Goal: Transaction & Acquisition: Purchase product/service

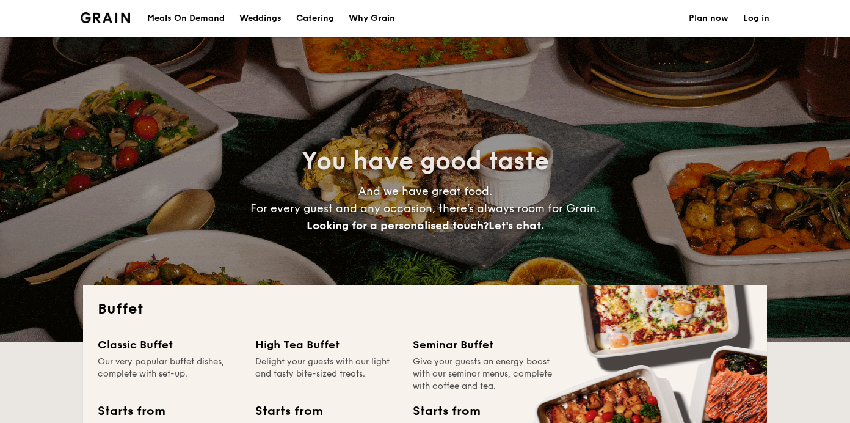
select select
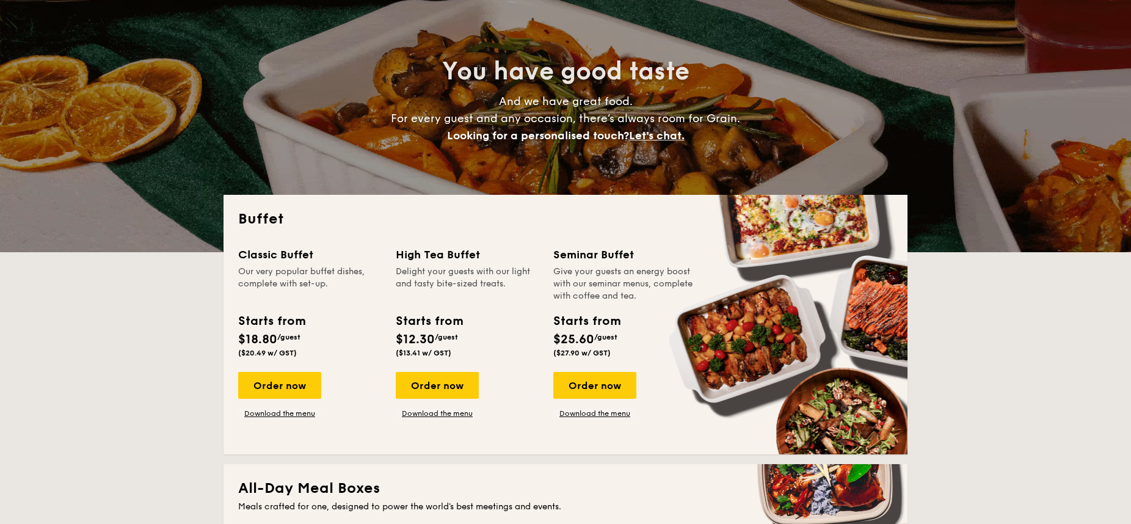
scroll to position [92, 0]
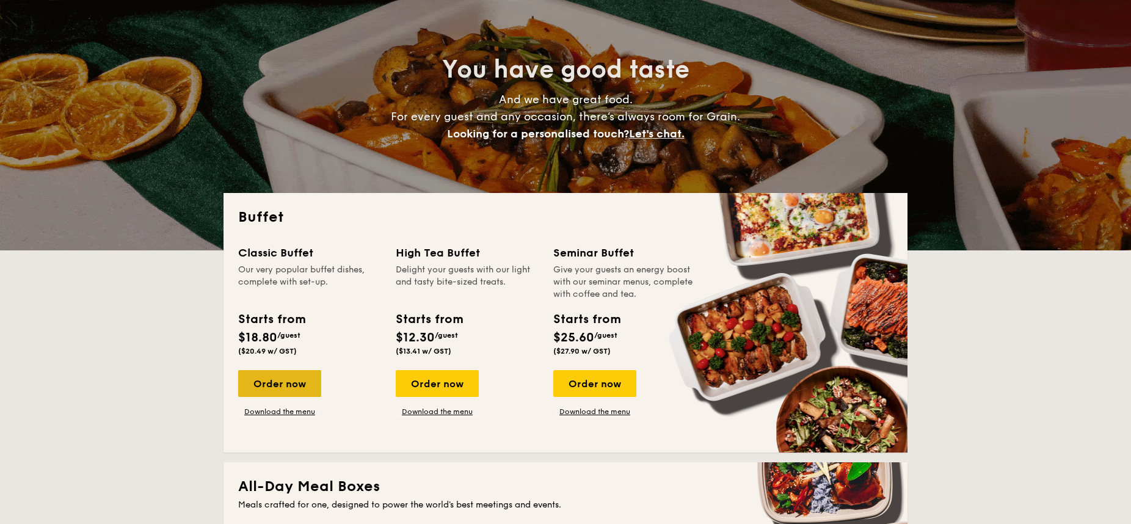
click at [290, 387] on div "Order now" at bounding box center [279, 383] width 83 height 27
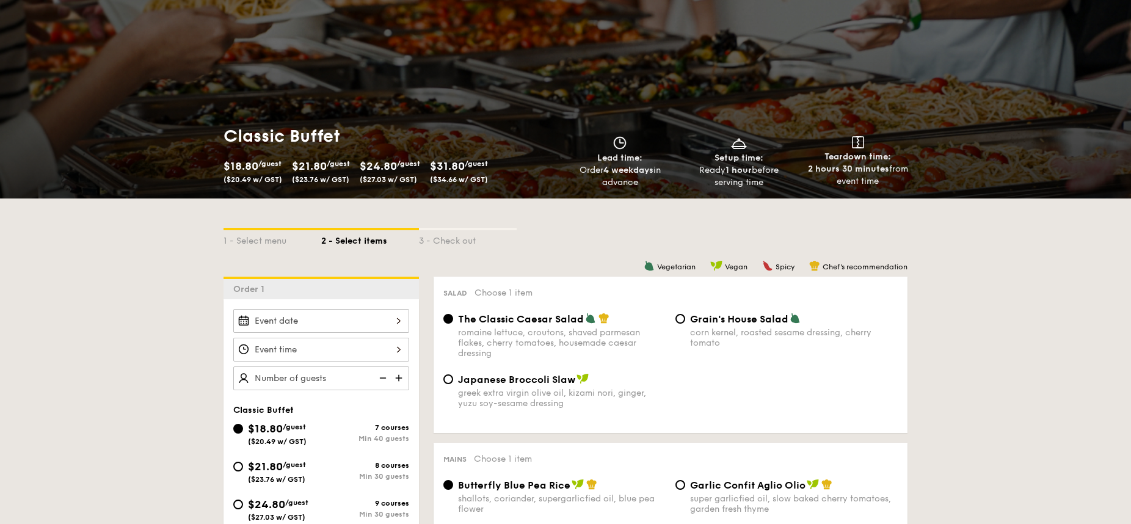
scroll to position [68, 0]
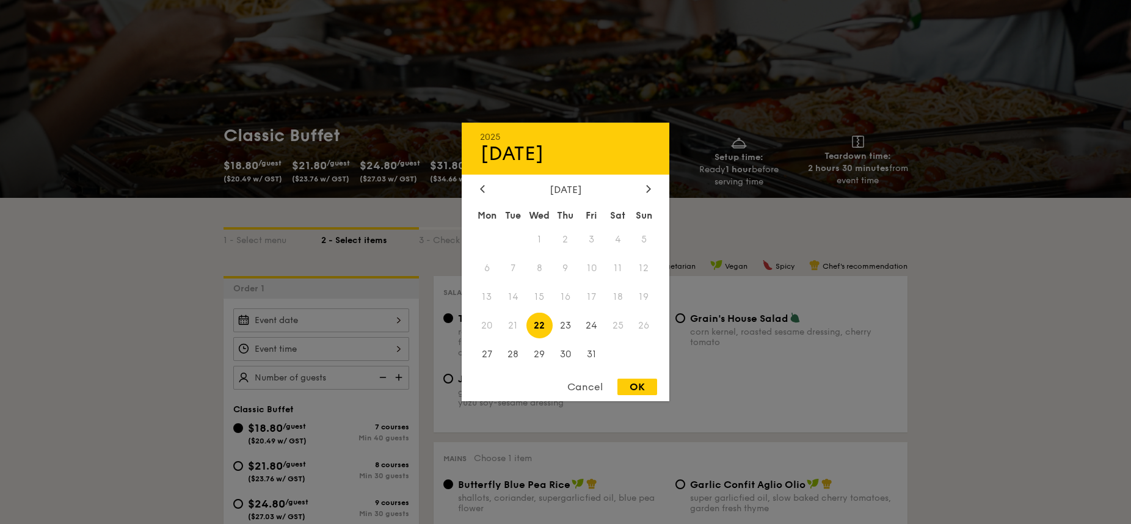
click at [345, 320] on div "2025 Oct [DATE] Tue Wed Thu Fri Sat Sun 1 2 3 4 5 6 7 8 9 10 11 12 13 14 15 16 …" at bounding box center [321, 321] width 176 height 24
click at [645, 183] on div "2025 Oct [DATE] Tue Wed Thu Fri Sat Sun 1 2 3 4 5 6 7 8 9 10 11 12 13 14 15 16 …" at bounding box center [566, 262] width 208 height 279
click at [646, 188] on icon at bounding box center [648, 188] width 5 height 8
click at [616, 269] on span "8" at bounding box center [618, 268] width 26 height 26
click at [634, 385] on div "OK" at bounding box center [638, 387] width 40 height 16
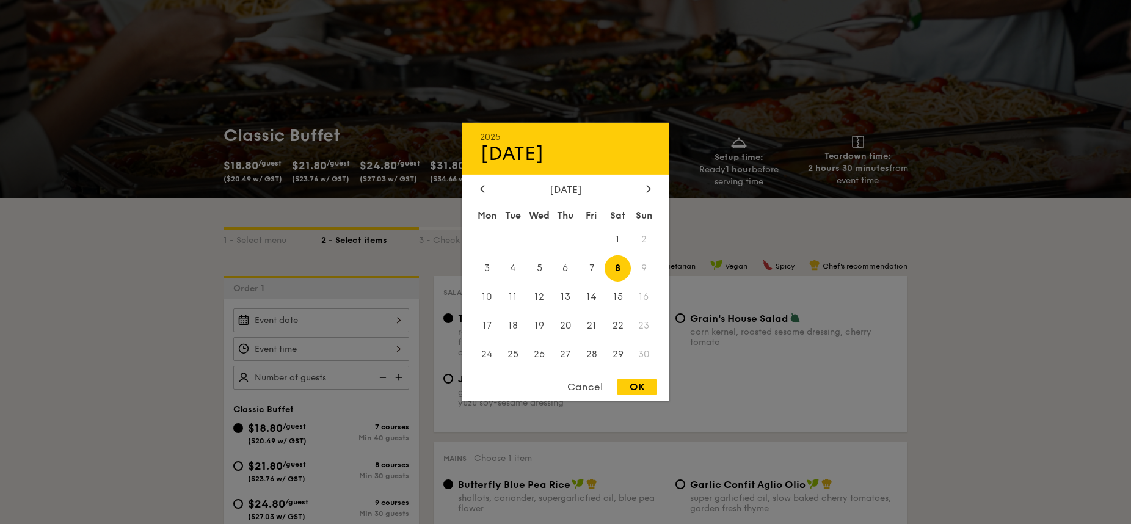
type input "[DATE]"
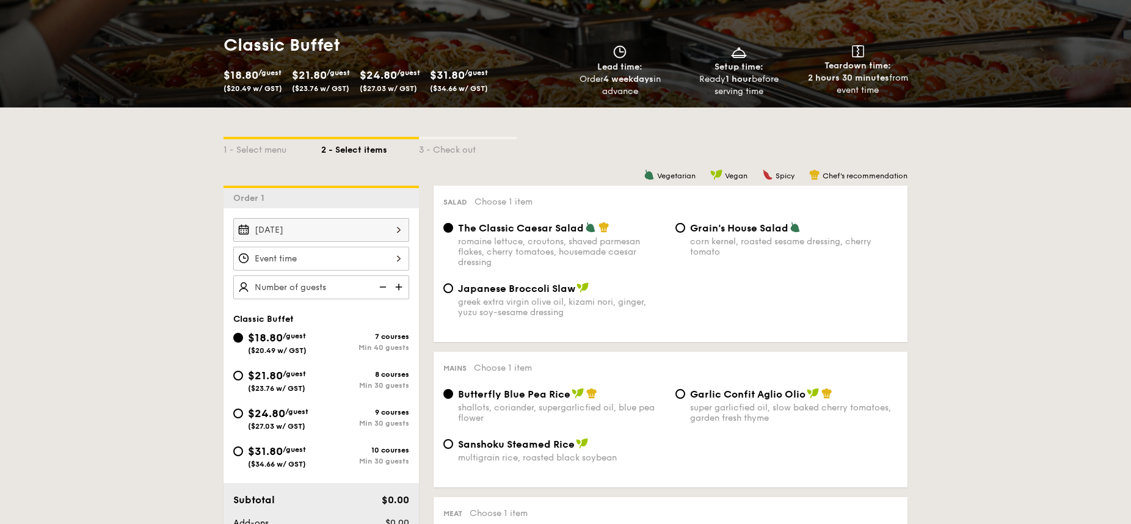
scroll to position [176, 0]
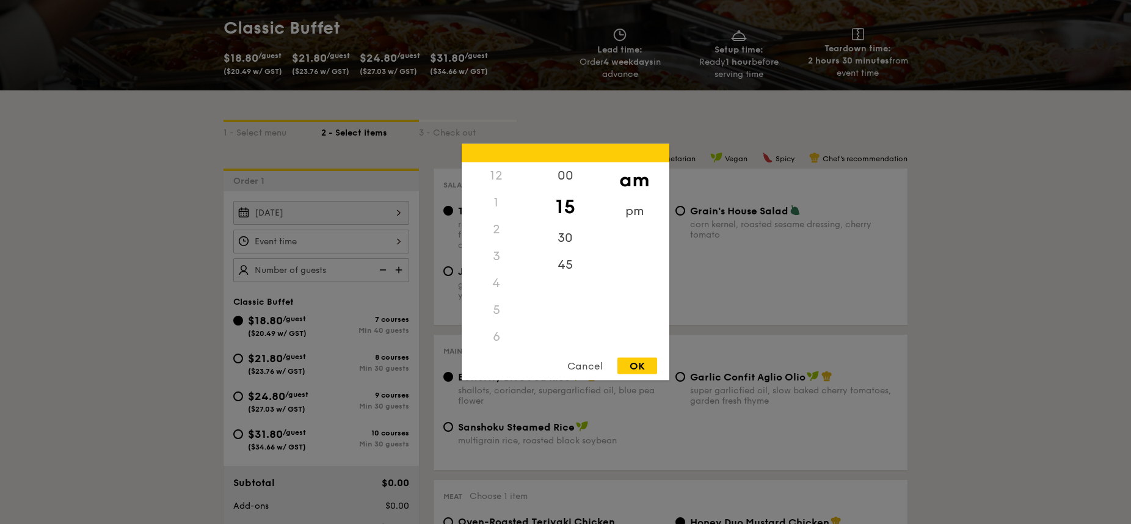
click at [286, 250] on div "12 1 2 3 4 5 6 7 8 9 10 11 00 15 30 45 am pm Cancel OK" at bounding box center [321, 242] width 176 height 24
click at [490, 227] on div "4" at bounding box center [496, 227] width 69 height 27
click at [501, 227] on div "4" at bounding box center [496, 227] width 69 height 27
click at [497, 276] on div "6" at bounding box center [496, 281] width 69 height 27
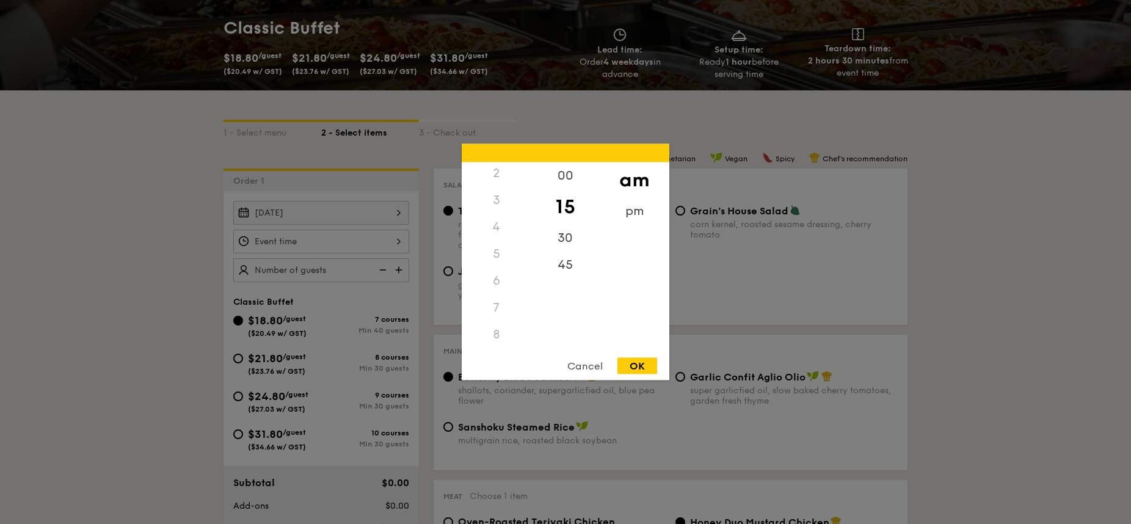
click at [495, 285] on div "6" at bounding box center [496, 281] width 69 height 27
click at [632, 213] on div "pm" at bounding box center [634, 215] width 69 height 35
click at [501, 254] on div "5" at bounding box center [496, 258] width 69 height 35
click at [561, 238] on div "30" at bounding box center [565, 242] width 69 height 35
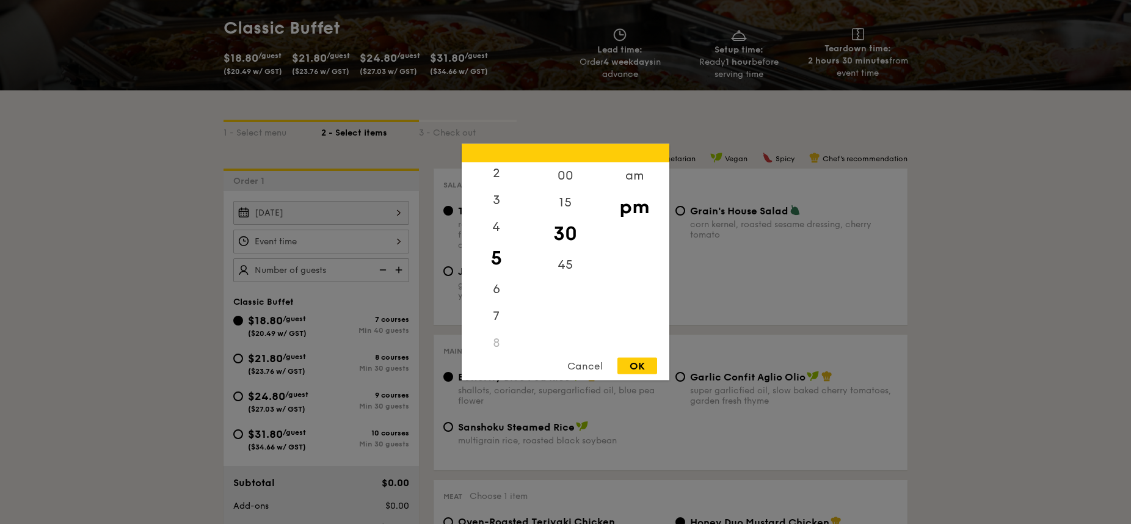
click at [639, 362] on div "OK" at bounding box center [638, 366] width 40 height 16
type input "5:30PM"
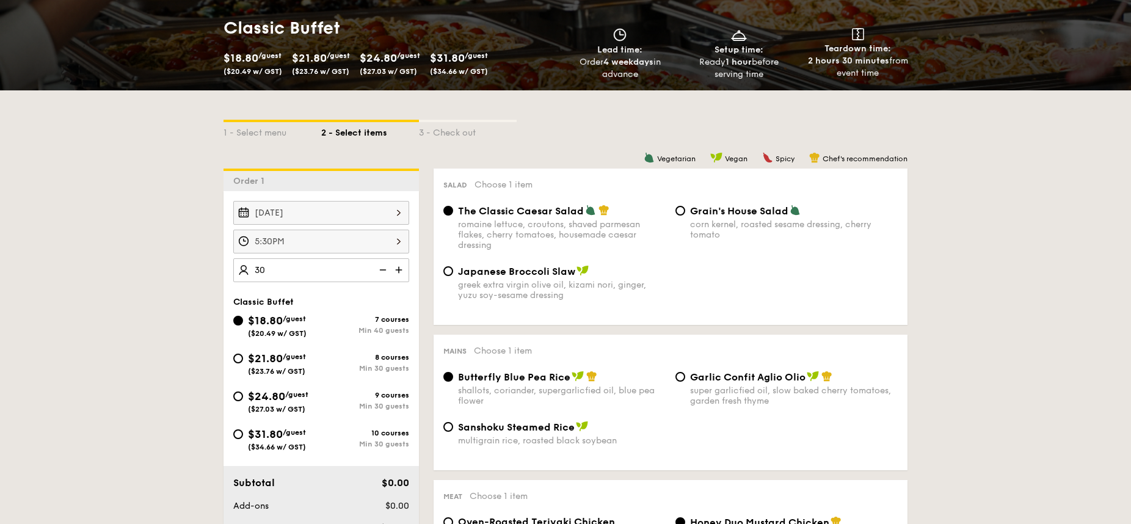
type input "40 guests"
click at [280, 354] on span "$21.80" at bounding box center [265, 358] width 35 height 13
click at [243, 354] on input "$21.80 /guest ($23.76 w/ GST) 8 courses Min 30 guests" at bounding box center [238, 359] width 10 height 10
radio input "true"
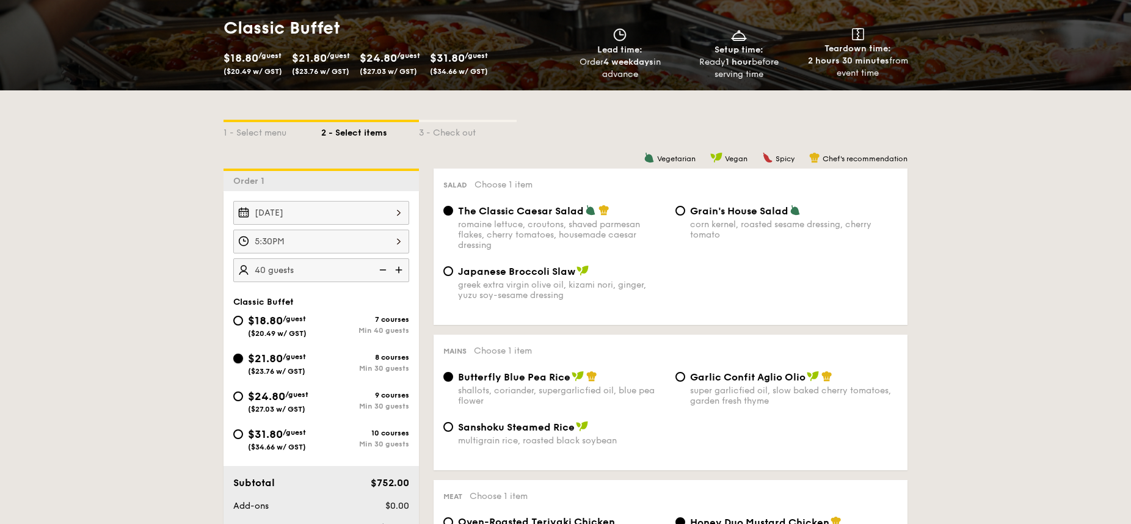
radio input "true"
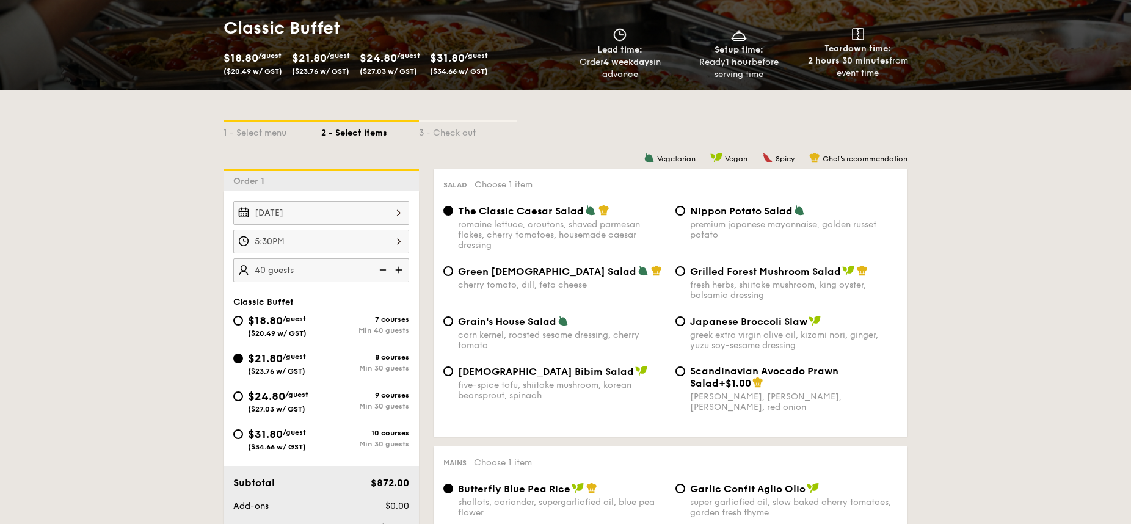
click at [382, 269] on img at bounding box center [382, 269] width 18 height 23
type input "30 guests"
click at [503, 392] on div "five-spice tofu, shiitake mushroom, korean beansprout, spinach" at bounding box center [562, 390] width 208 height 21
click at [453, 376] on input "Korean Bibim Salad five-spice tofu, shiitake mushroom, korean beansprout, spina…" at bounding box center [449, 372] width 10 height 10
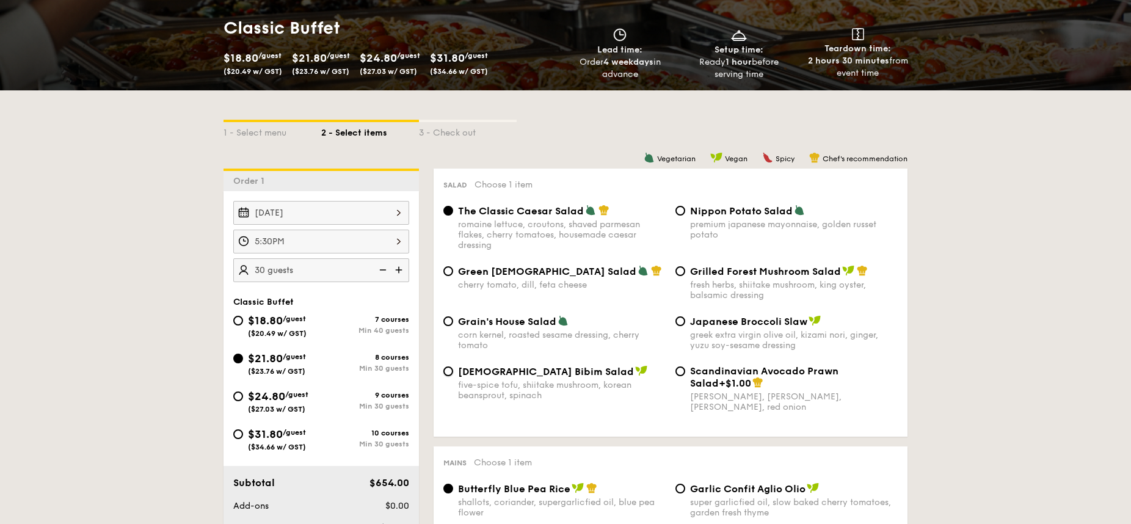
radio input "true"
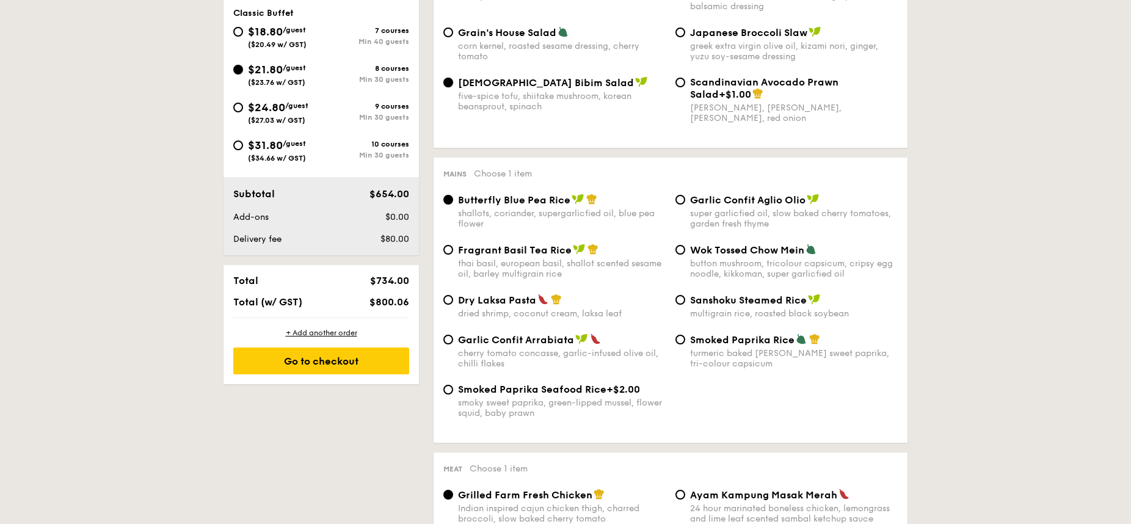
scroll to position [467, 0]
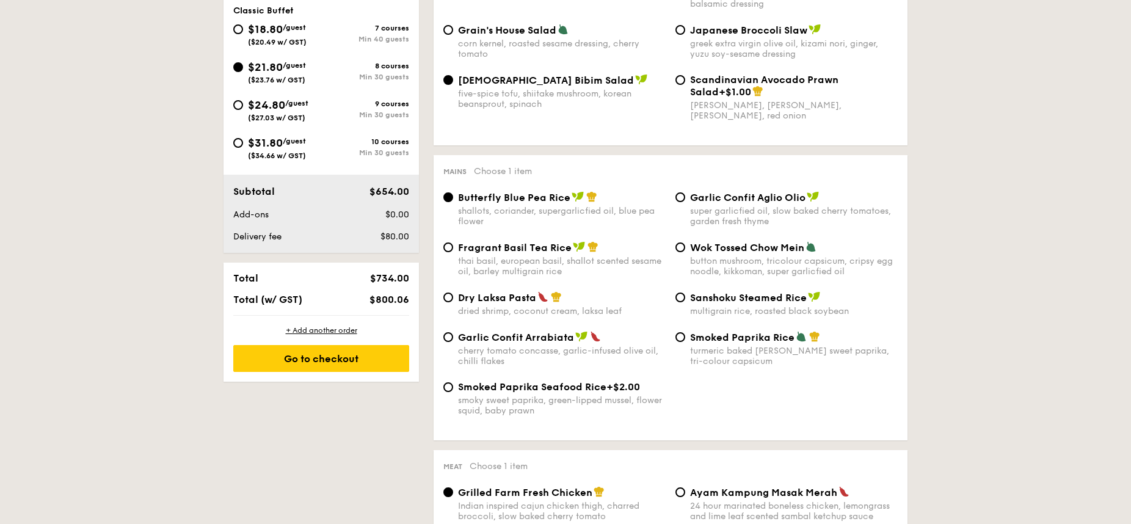
click at [758, 257] on div "button mushroom, tricolour capsicum, cripsy egg noodle, kikkoman, super garlicf…" at bounding box center [794, 266] width 208 height 21
click at [685, 252] on input "Wok Tossed Chow Mein button mushroom, tricolour capsicum, cripsy egg noodle, ki…" at bounding box center [681, 248] width 10 height 10
radio input "true"
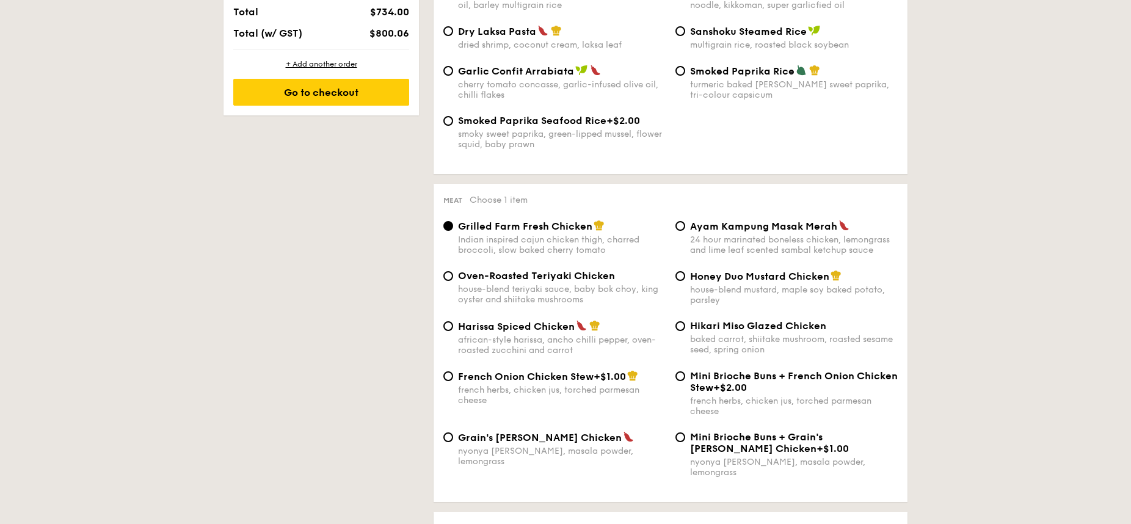
scroll to position [736, 0]
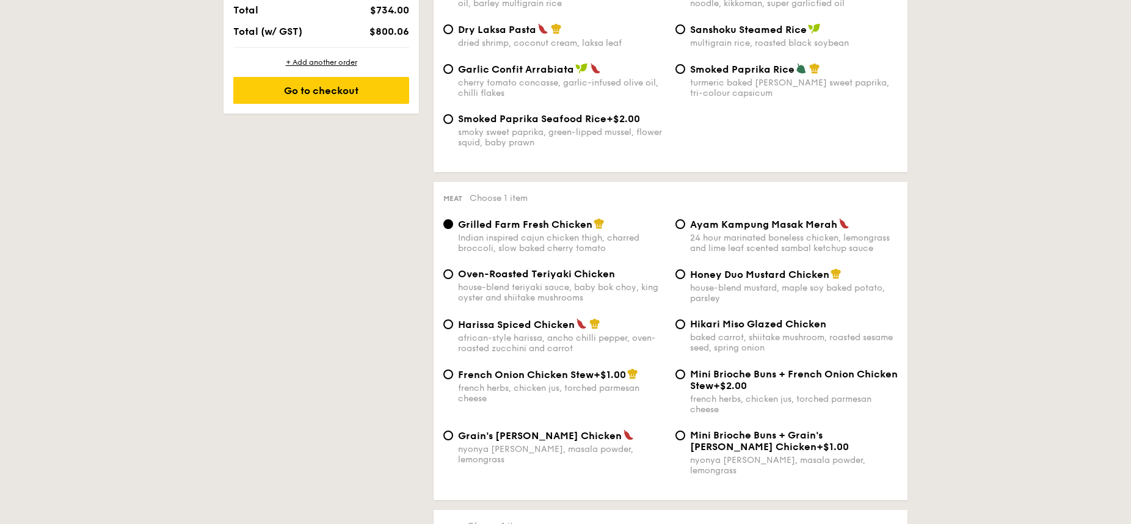
click at [751, 312] on div "Oven-Roasted Teriyaki Chicken house-blend teriyaki sauce, baby bok choy, king o…" at bounding box center [671, 293] width 464 height 50
click at [774, 346] on div "baked carrot, shiitake mushroom, roasted sesame seed, spring onion" at bounding box center [794, 342] width 208 height 21
click at [685, 329] on input "Hikari Miso Glazed Chicken baked carrot, shiitake mushroom, roasted sesame seed…" at bounding box center [681, 325] width 10 height 10
radio input "true"
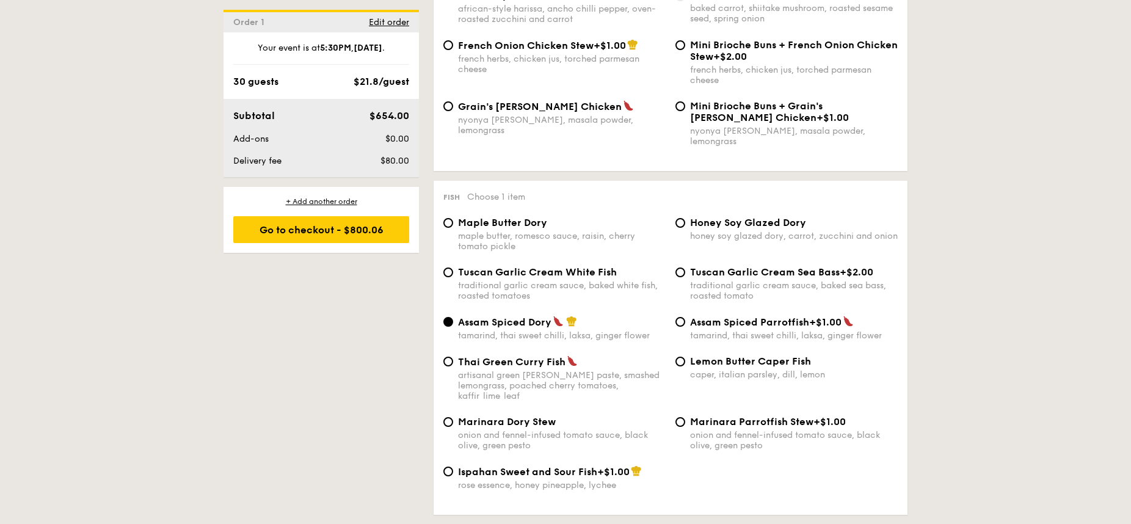
scroll to position [1067, 0]
click at [581, 355] on div "Thai Green Curry Fish" at bounding box center [562, 360] width 208 height 12
click at [453, 355] on input "Thai Green [PERSON_NAME] Fish artisanal green [PERSON_NAME] paste, smashed lemo…" at bounding box center [449, 360] width 10 height 10
radio input "true"
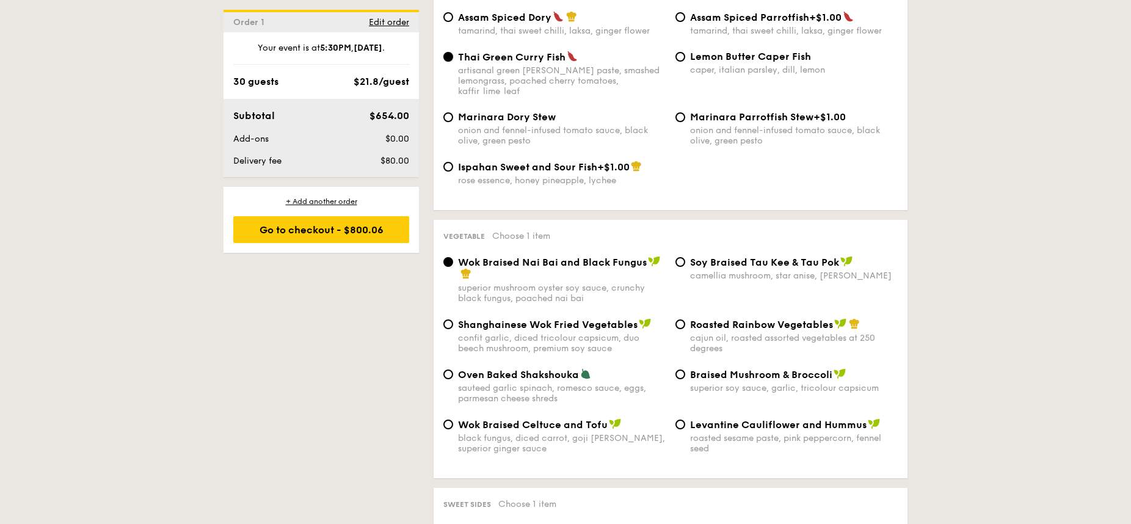
scroll to position [1371, 0]
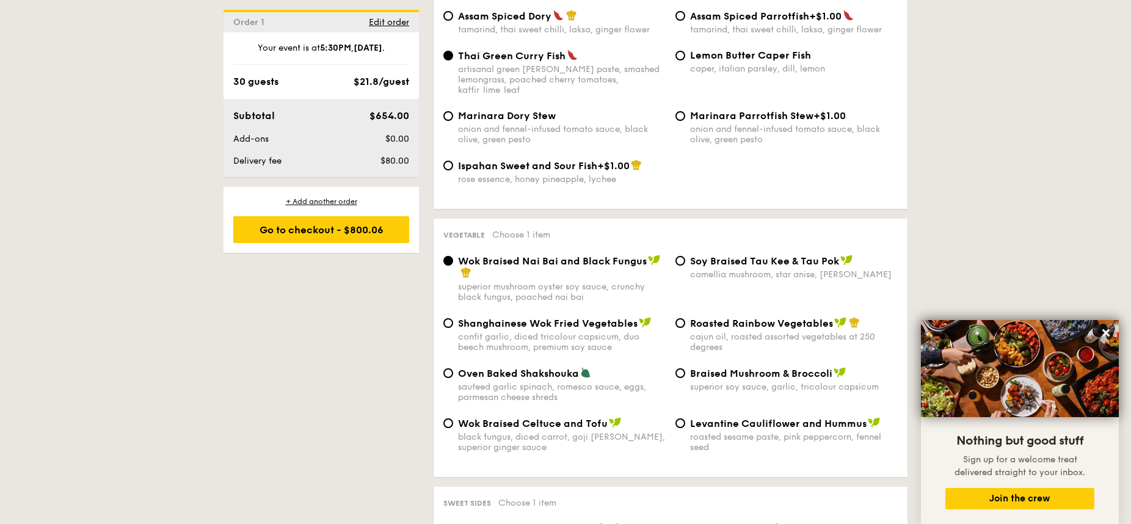
click at [738, 332] on div "cajun oil, roasted assorted vegetables at 250 degrees" at bounding box center [794, 342] width 208 height 21
click at [685, 318] on input "Roasted Rainbow Vegetables cajun oil, roasted assorted vegetables at 250 degrees" at bounding box center [681, 323] width 10 height 10
radio input "true"
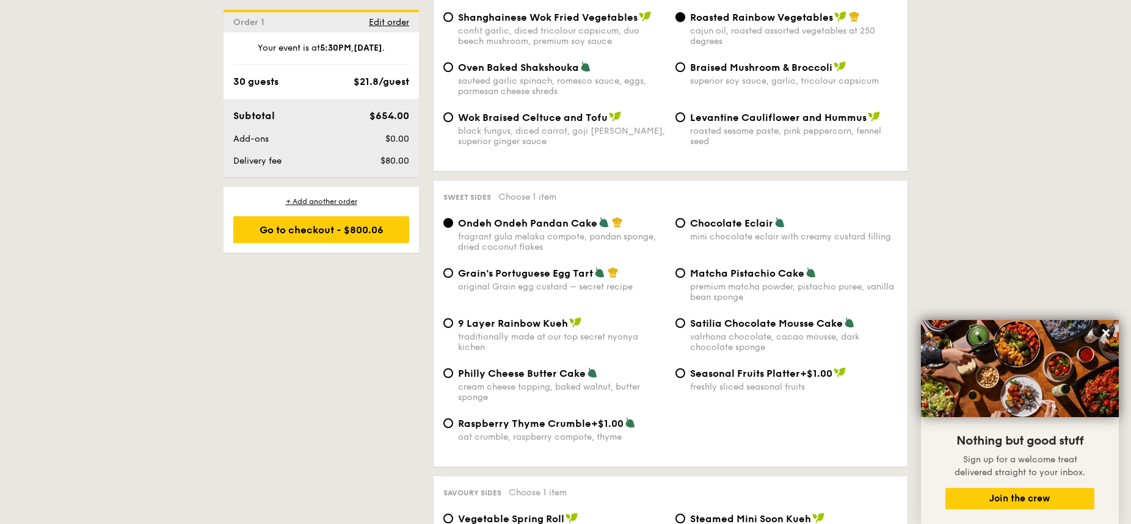
scroll to position [1689, 0]
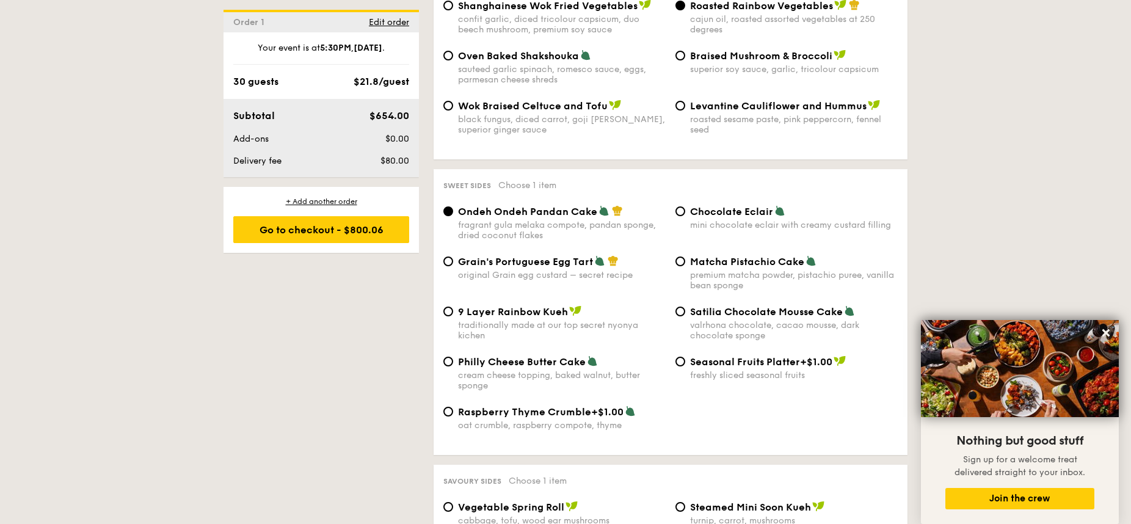
click at [590, 256] on span "Grain's Portuguese Egg Tart" at bounding box center [525, 262] width 135 height 12
click at [453, 257] on input "Grain's Portuguese Egg Tart original Grain egg custard – secret recipe" at bounding box center [449, 262] width 10 height 10
radio input "true"
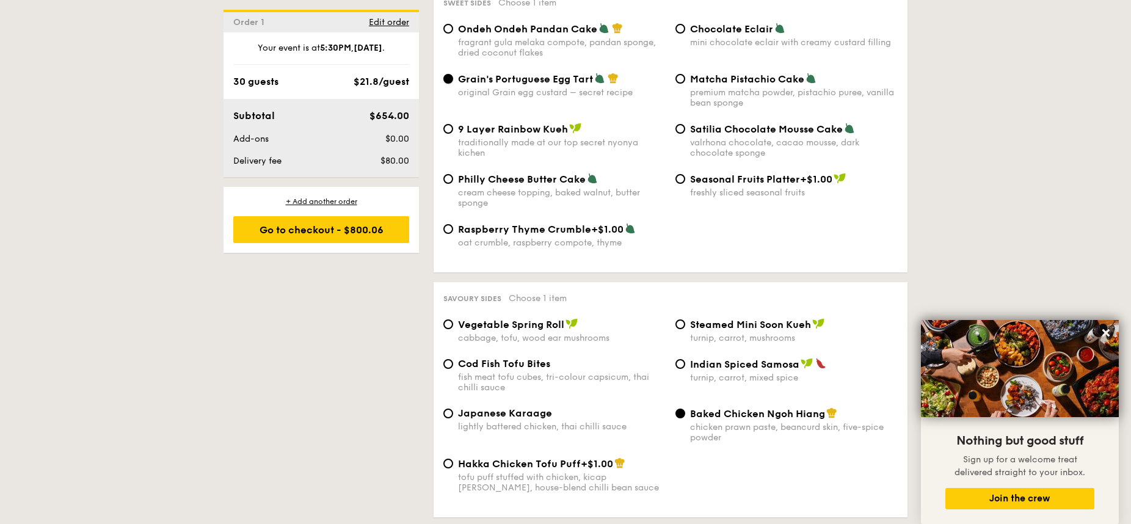
scroll to position [1874, 0]
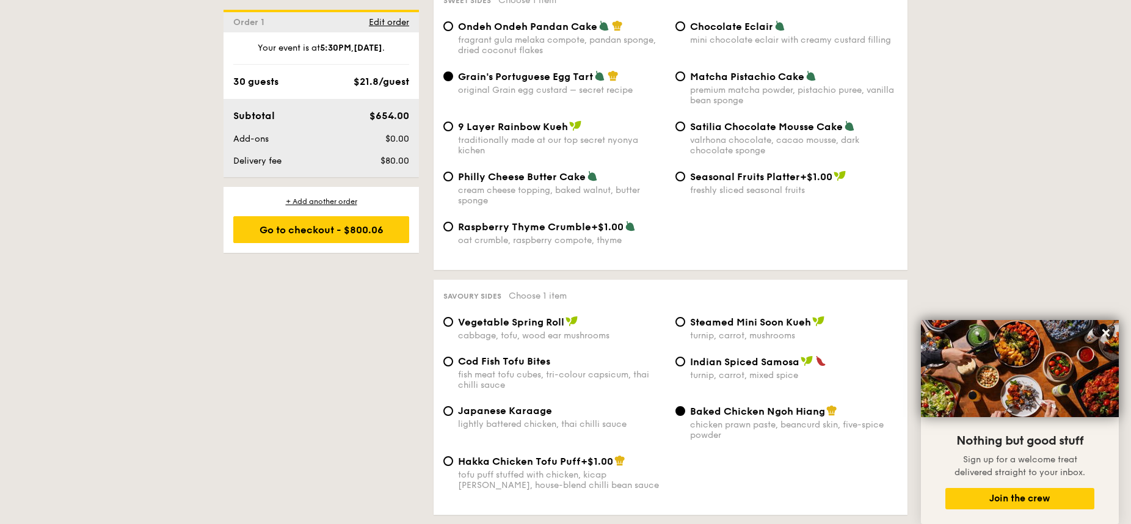
click at [535, 419] on div "lightly battered chicken, thai chilli sauce" at bounding box center [562, 424] width 208 height 10
click at [453, 406] on input "Japanese Karaage lightly battered chicken, thai chilli sauce" at bounding box center [449, 411] width 10 height 10
radio input "true"
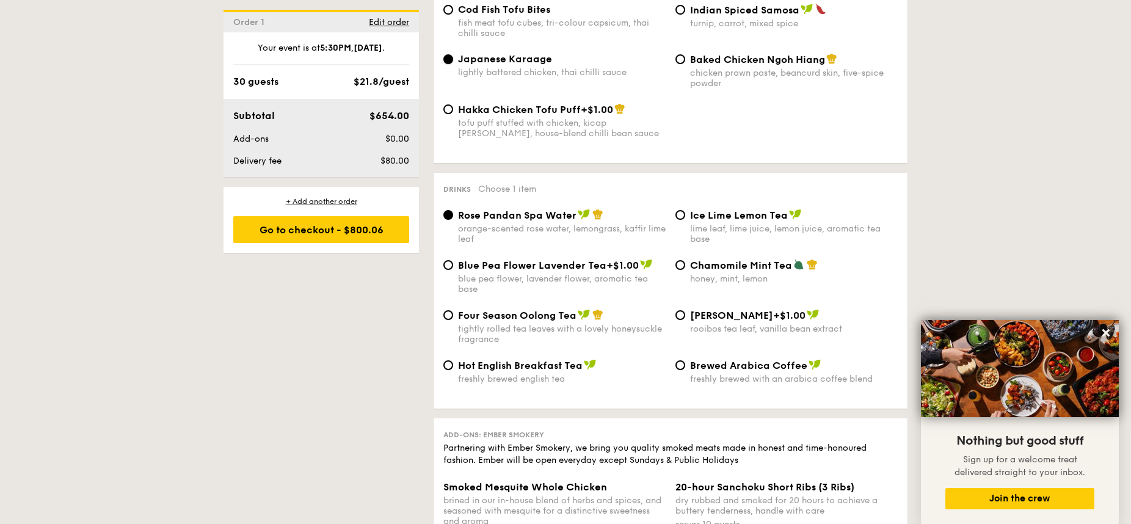
scroll to position [2228, 0]
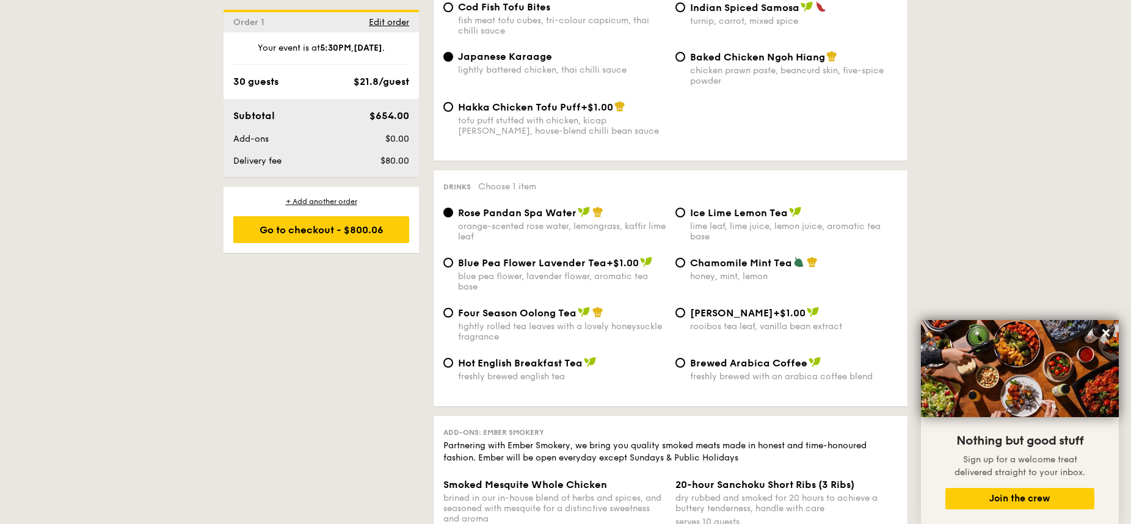
click at [569, 257] on span "Blue Pea Flower Lavender Tea" at bounding box center [532, 263] width 148 height 12
click at [453, 258] on input "Blue Pea Flower Lavender Tea +$1.00 blue pea flower, lavender flower, aromatic …" at bounding box center [449, 263] width 10 height 10
radio input "true"
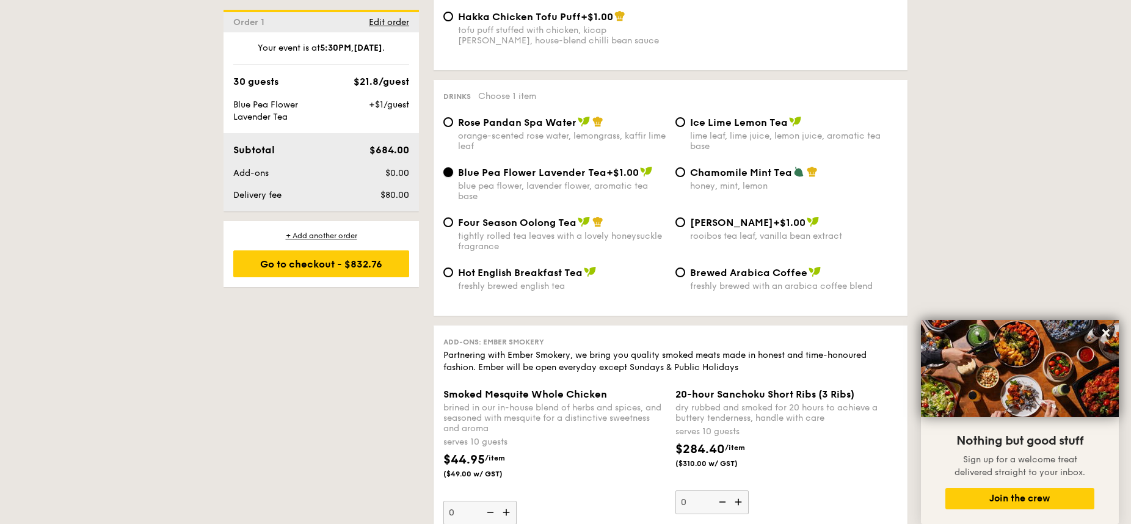
scroll to position [2296, 0]
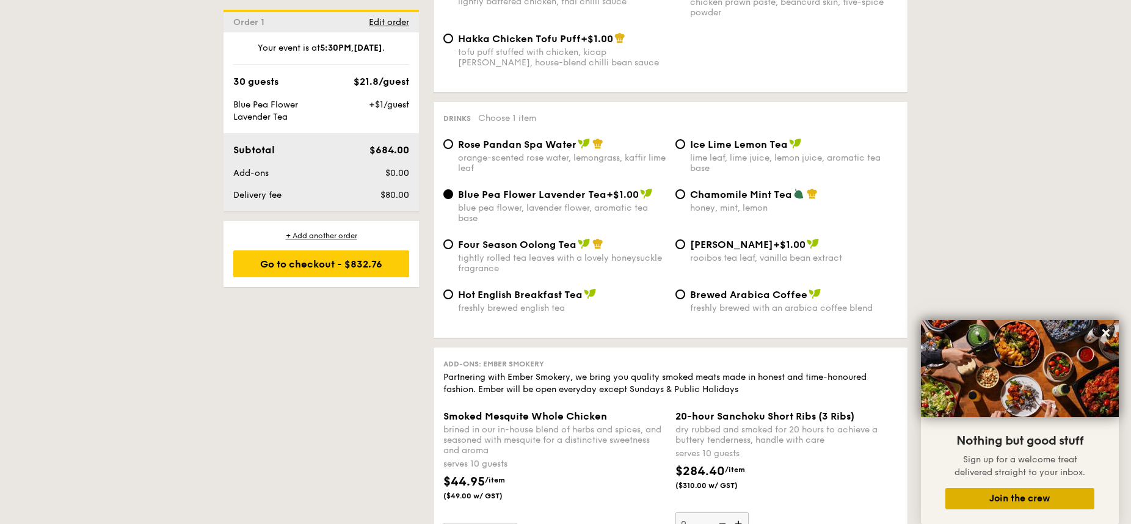
click at [850, 422] on button "Join the crew" at bounding box center [1020, 498] width 149 height 21
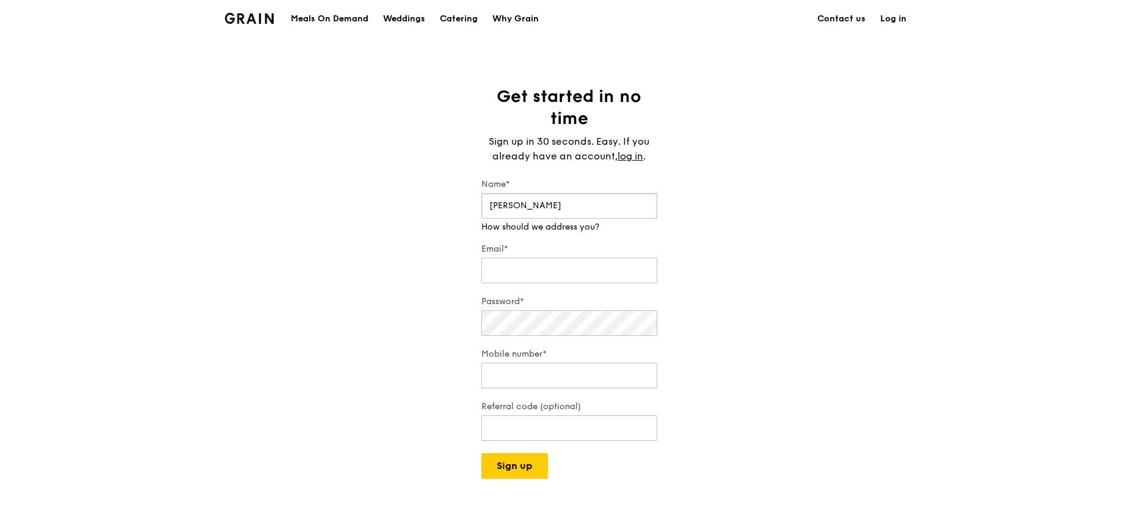
type input "Amanda"
click at [577, 269] on input "amandamoeyyy" at bounding box center [569, 259] width 176 height 26
type input "amandamoeyxq@gmail.com"
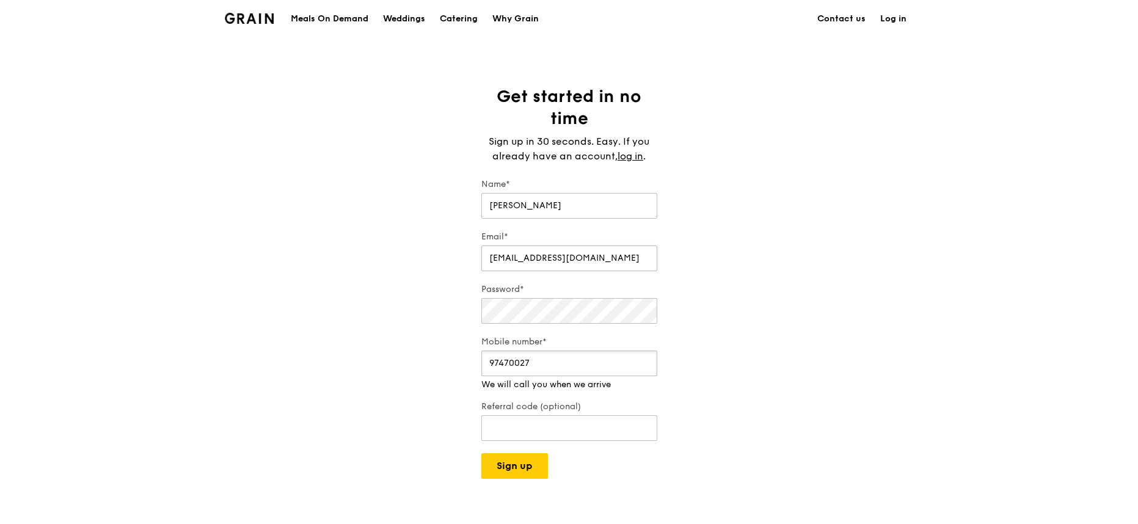
type input "97470027"
paste input "RF277205"
type input "RF277205"
click at [519, 469] on div "Grain logo Meals On Demand Weddings Catering Why Grain Contact us Log in Get st…" at bounding box center [569, 401] width 1138 height 802
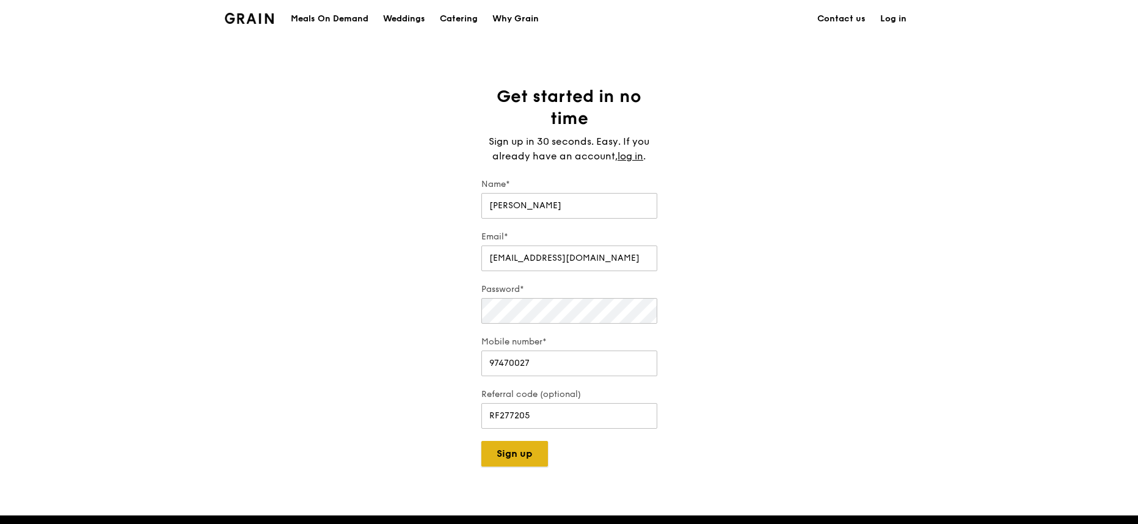
click at [502, 449] on button "Sign up" at bounding box center [514, 454] width 67 height 26
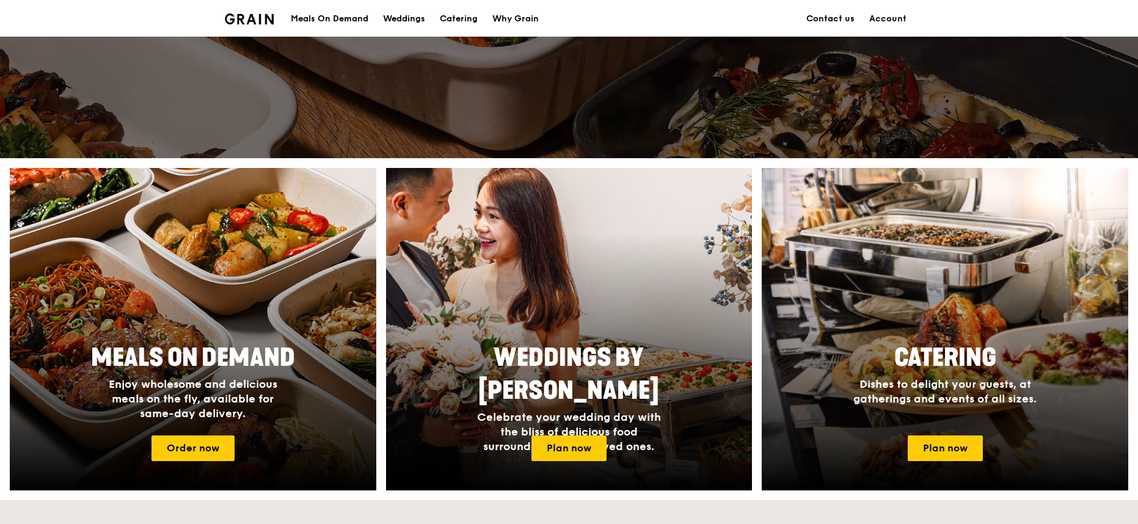
scroll to position [395, 0]
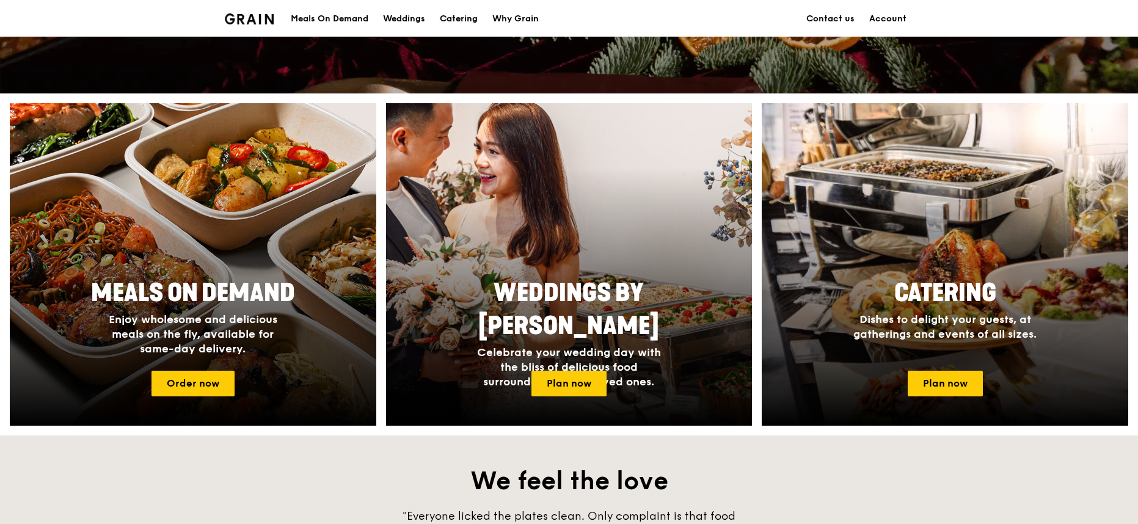
click at [455, 13] on div "Catering" at bounding box center [459, 19] width 38 height 37
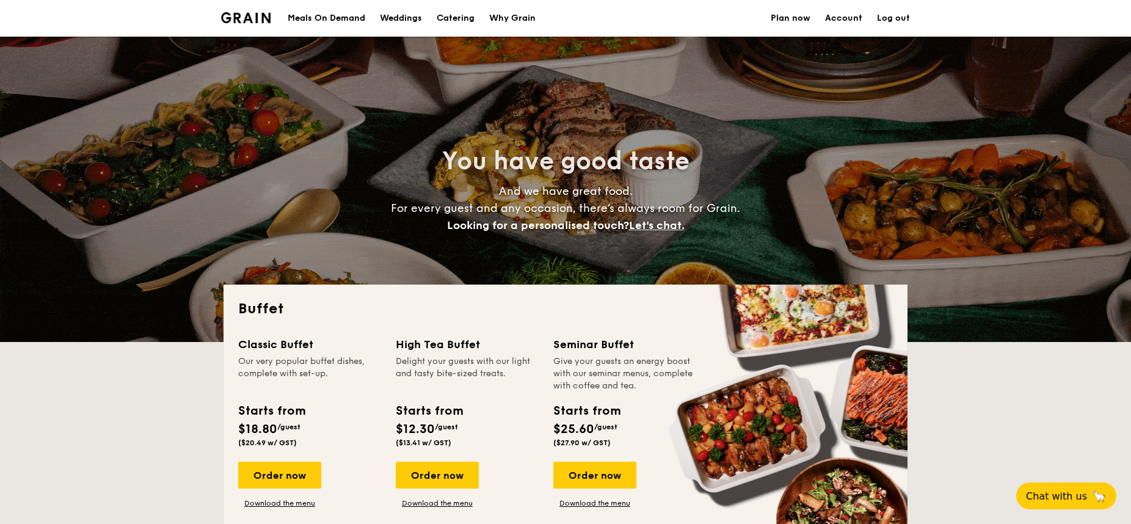
select select
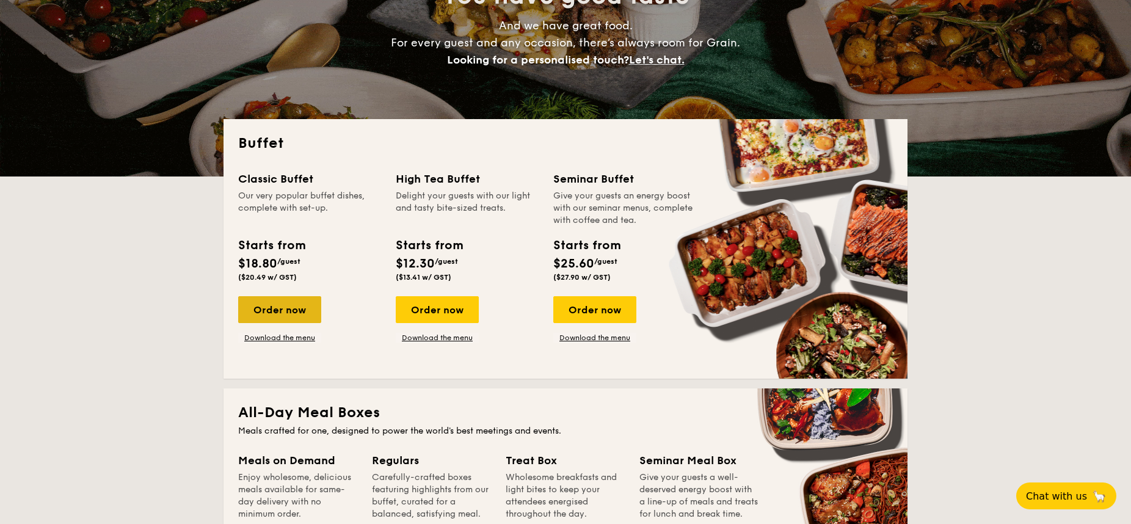
scroll to position [167, 0]
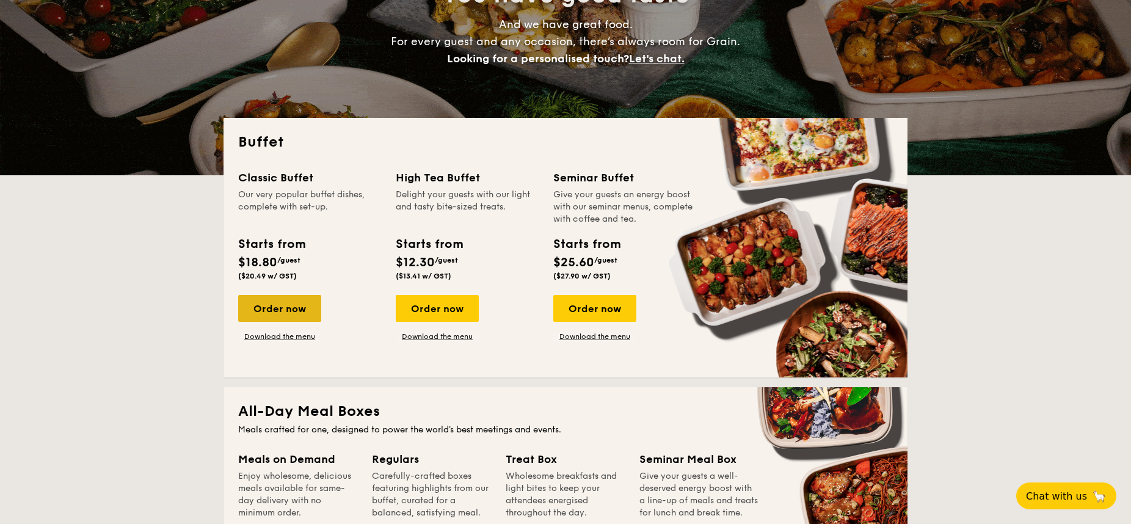
click at [285, 308] on div "Order now" at bounding box center [279, 308] width 83 height 27
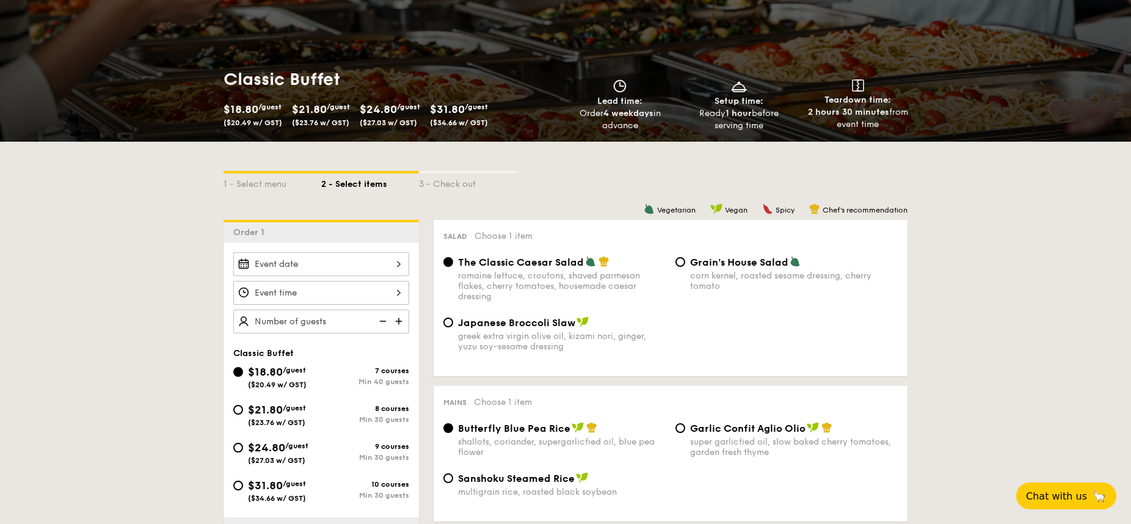
scroll to position [126, 0]
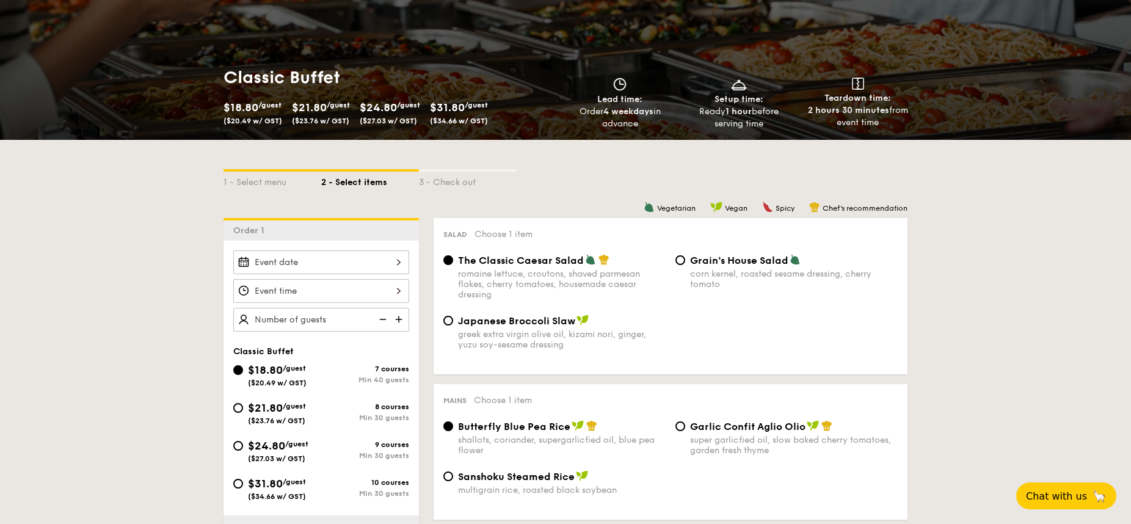
click at [287, 406] on span "/guest" at bounding box center [294, 406] width 23 height 9
click at [243, 406] on input "$21.80 /guest ($23.76 w/ GST) 8 courses Min 30 guests" at bounding box center [238, 408] width 10 height 10
radio input "true"
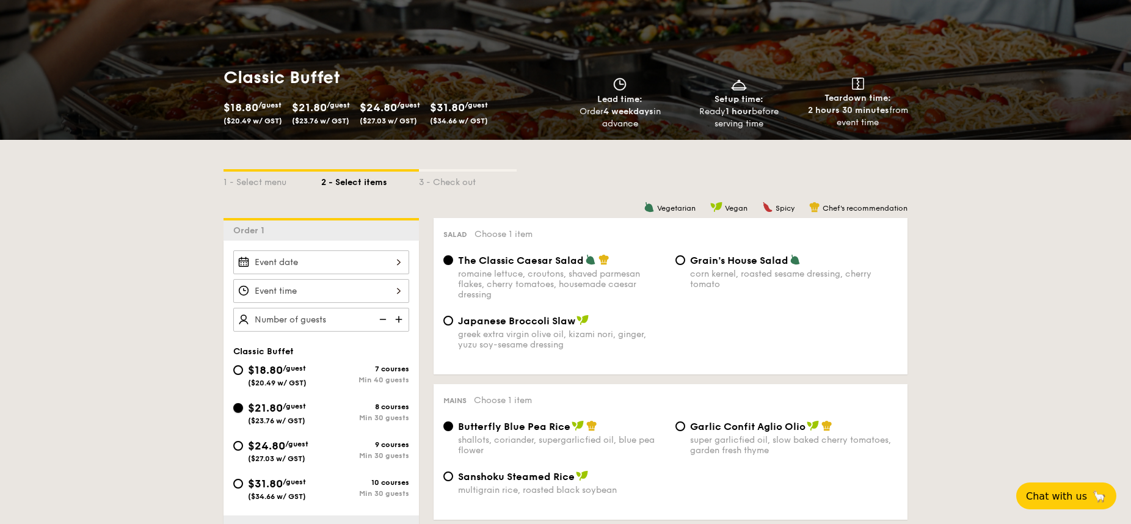
radio input "true"
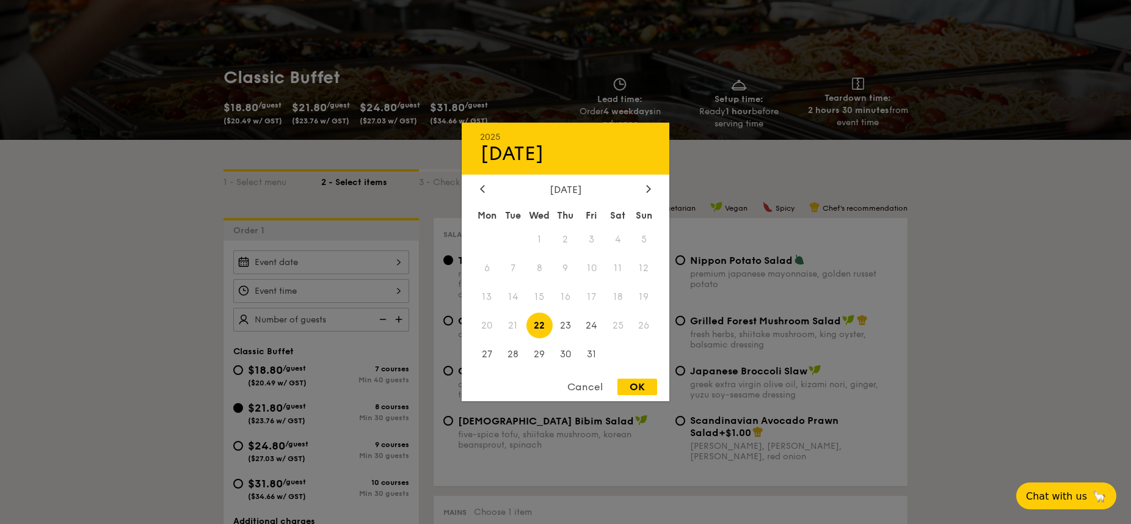
click at [325, 266] on div "2025 Oct [DATE] Tue Wed Thu Fri Sat Sun 1 2 3 4 5 6 7 8 9 10 11 12 13 14 15 16 …" at bounding box center [321, 262] width 176 height 24
click at [650, 191] on icon at bounding box center [648, 188] width 5 height 8
click at [617, 271] on span "8" at bounding box center [618, 268] width 26 height 26
click at [629, 390] on div "OK" at bounding box center [638, 387] width 40 height 16
type input "[DATE]"
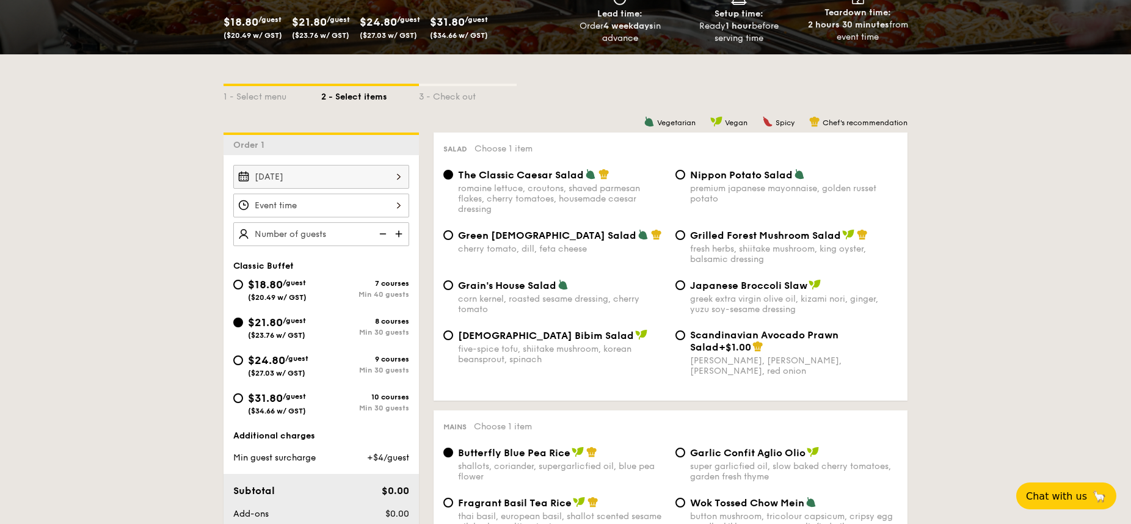
scroll to position [216, 0]
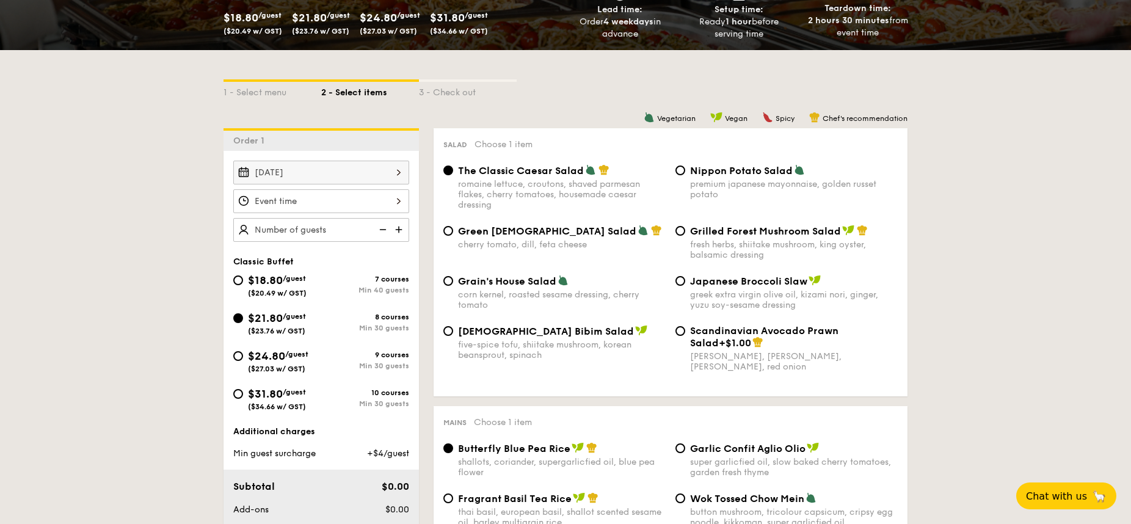
click at [346, 198] on div at bounding box center [321, 201] width 176 height 24
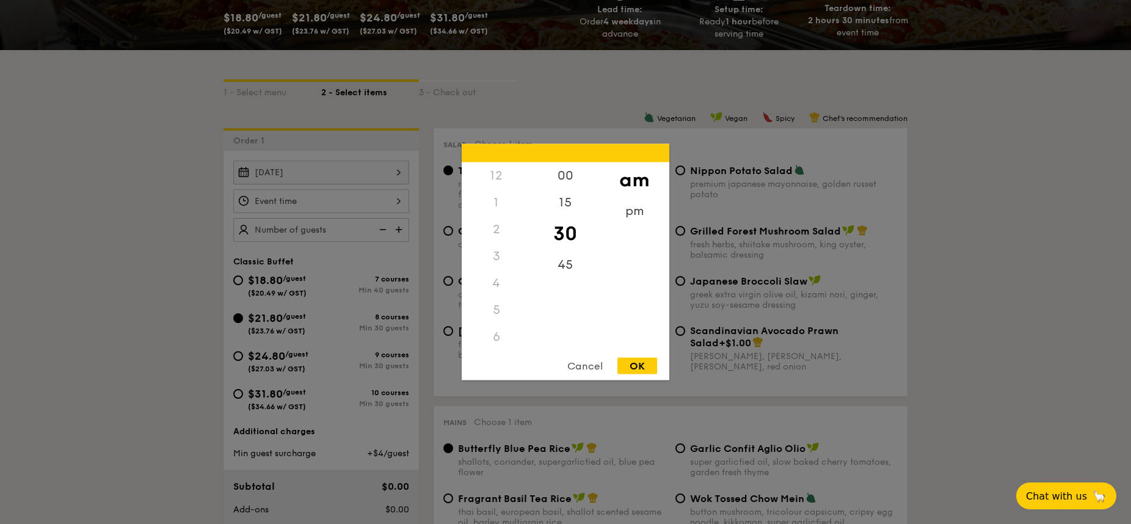
scroll to position [145, 0]
click at [639, 217] on div "pm" at bounding box center [634, 215] width 69 height 35
click at [496, 173] on div "5" at bounding box center [496, 169] width 69 height 35
click at [566, 234] on div "30" at bounding box center [565, 233] width 69 height 35
click at [629, 361] on div "OK" at bounding box center [638, 366] width 40 height 16
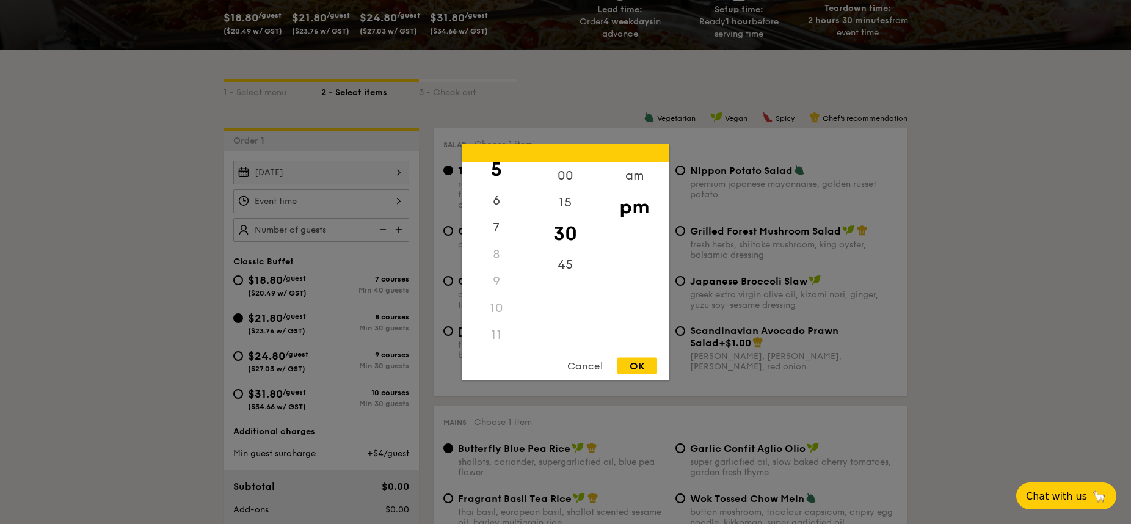
type input "5:30PM"
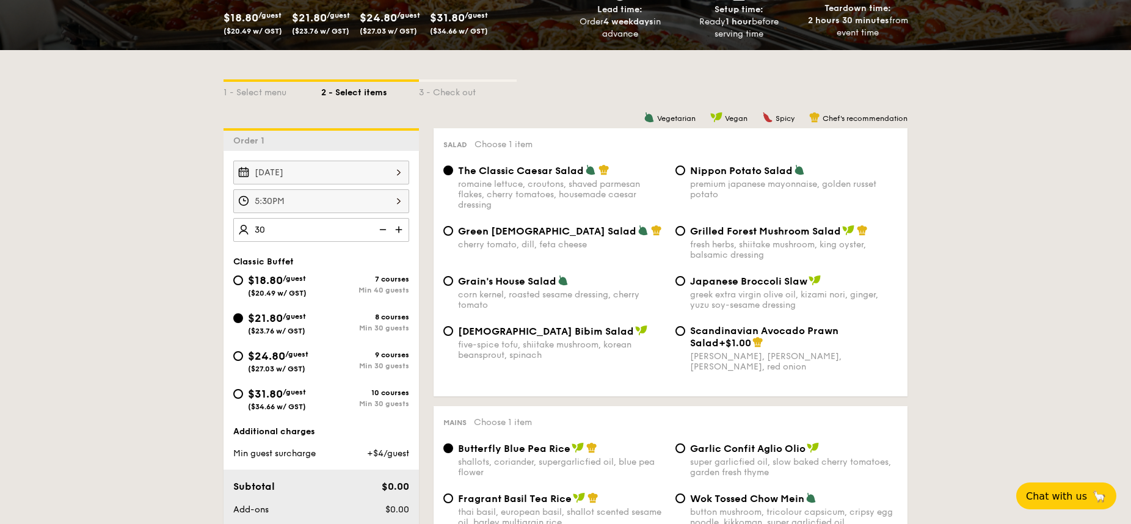
type input "30 guests"
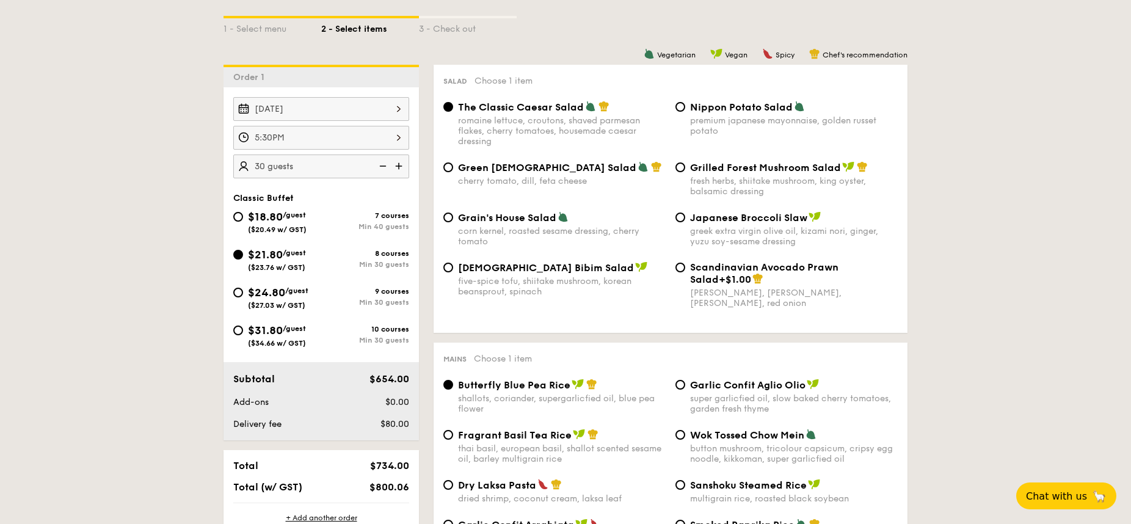
scroll to position [266, 0]
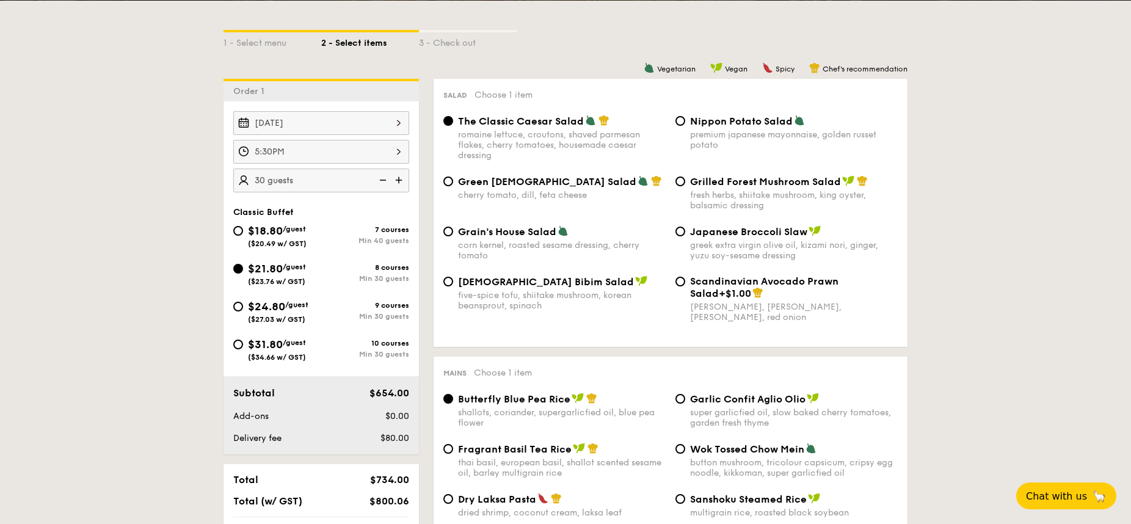
click at [510, 287] on span "[DEMOGRAPHIC_DATA] Bibim Salad" at bounding box center [546, 282] width 176 height 12
click at [453, 287] on input "Korean Bibim Salad five-spice tofu, shiitake mushroom, korean beansprout, spina…" at bounding box center [449, 282] width 10 height 10
radio input "true"
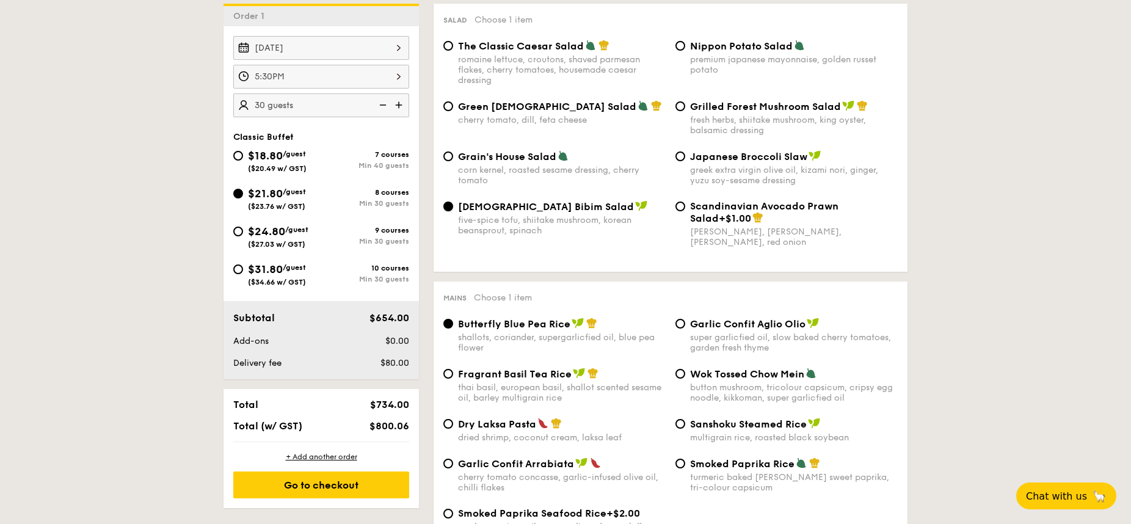
scroll to position [371, 0]
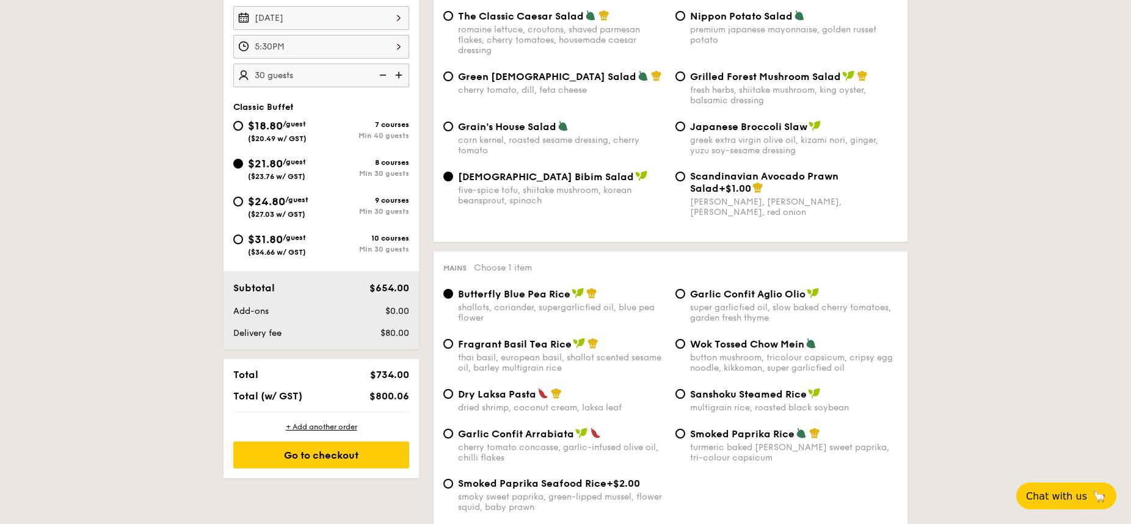
click at [725, 363] on div "button mushroom, tricolour capsicum, cripsy egg noodle, kikkoman, super garlicf…" at bounding box center [794, 363] width 208 height 21
click at [685, 349] on input "Wok Tossed Chow Mein button mushroom, tricolour capsicum, cripsy egg noodle, ki…" at bounding box center [681, 344] width 10 height 10
radio input "true"
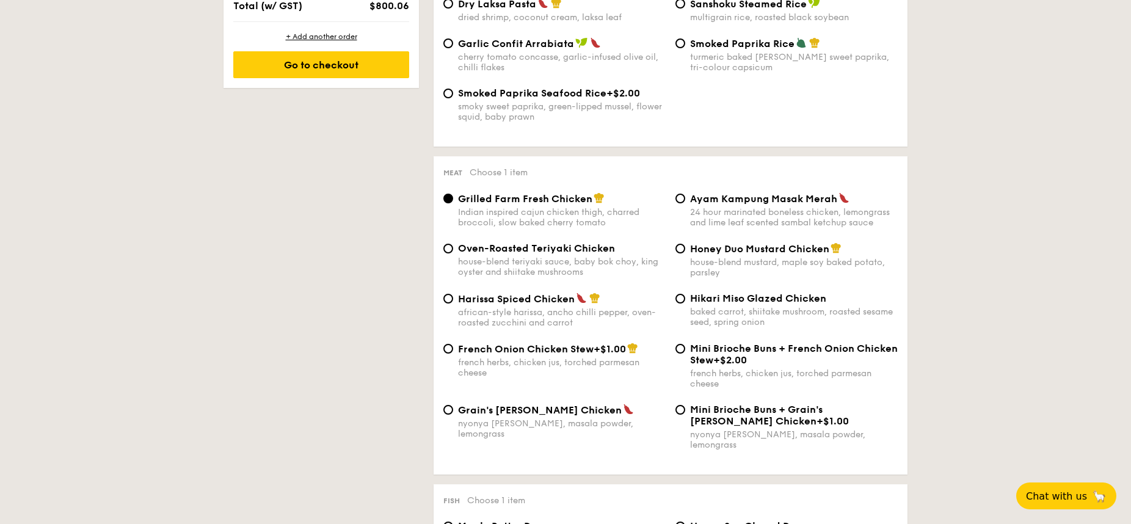
scroll to position [769, 0]
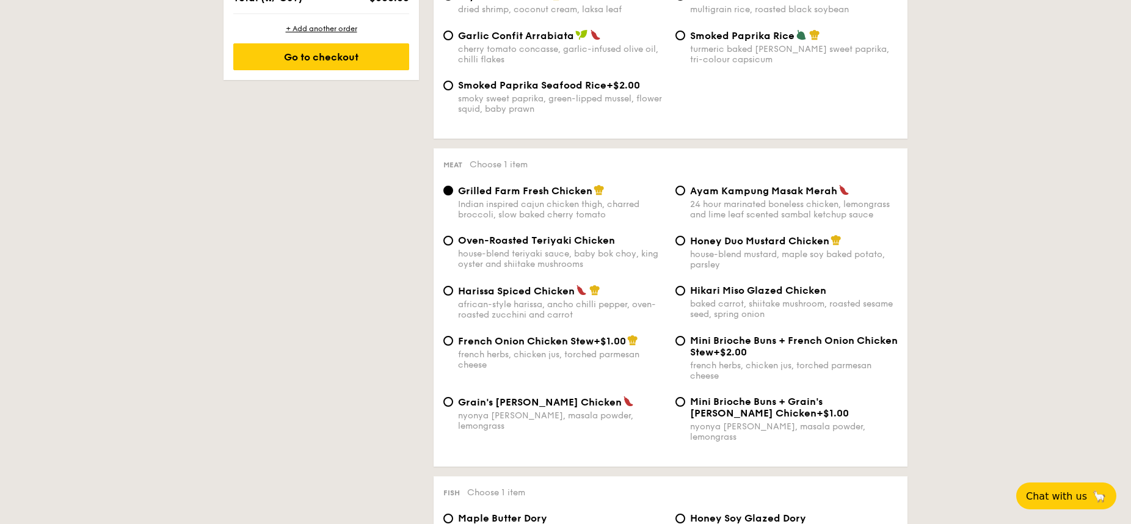
click at [728, 310] on div "baked carrot, shiitake mushroom, roasted sesame seed, spring onion" at bounding box center [794, 309] width 208 height 21
click at [685, 296] on input "Hikari Miso Glazed Chicken baked carrot, shiitake mushroom, roasted sesame seed…" at bounding box center [681, 291] width 10 height 10
radio input "true"
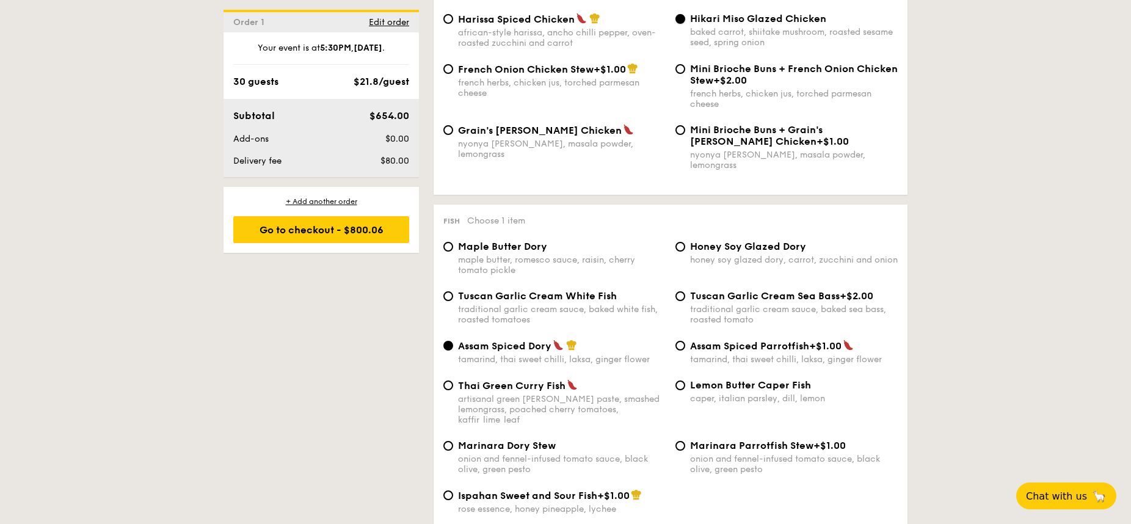
scroll to position [1043, 0]
click at [561, 392] on div "artisanal green [PERSON_NAME] paste, smashed lemongrass, poached cherry tomatoe…" at bounding box center [562, 407] width 208 height 31
click at [453, 384] on input "Thai Green [PERSON_NAME] Fish artisanal green [PERSON_NAME] paste, smashed lemo…" at bounding box center [449, 384] width 10 height 10
radio input "true"
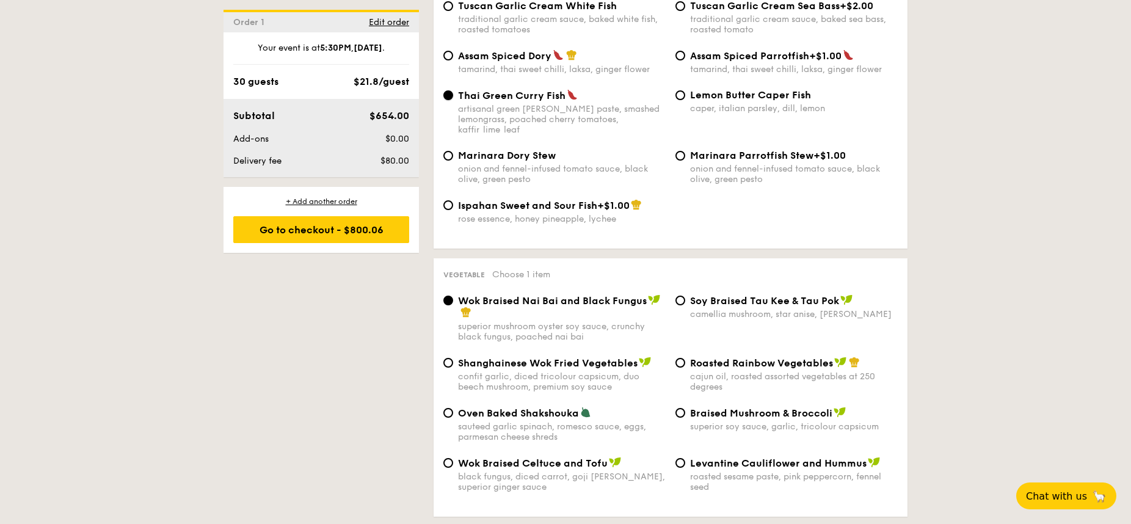
scroll to position [1351, 0]
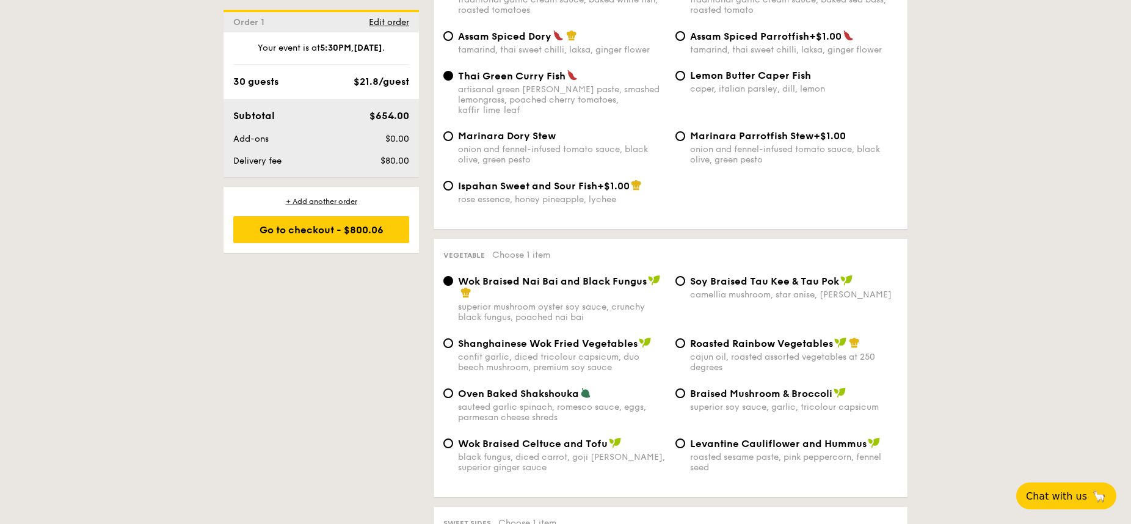
click at [706, 352] on div "cajun oil, roasted assorted vegetables at 250 degrees" at bounding box center [794, 362] width 208 height 21
click at [685, 338] on input "Roasted Rainbow Vegetables cajun oil, roasted assorted vegetables at 250 degrees" at bounding box center [681, 343] width 10 height 10
radio input "true"
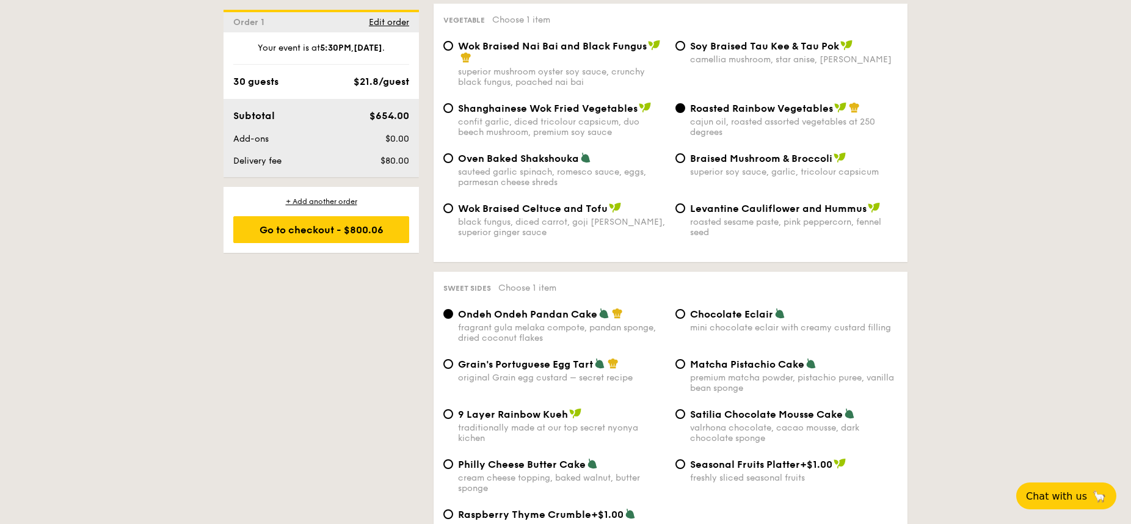
click at [585, 373] on div "original Grain egg custard – secret recipe" at bounding box center [562, 378] width 208 height 10
click at [453, 360] on input "Grain's Portuguese Egg Tart original Grain egg custard – secret recipe" at bounding box center [449, 364] width 10 height 10
radio input "true"
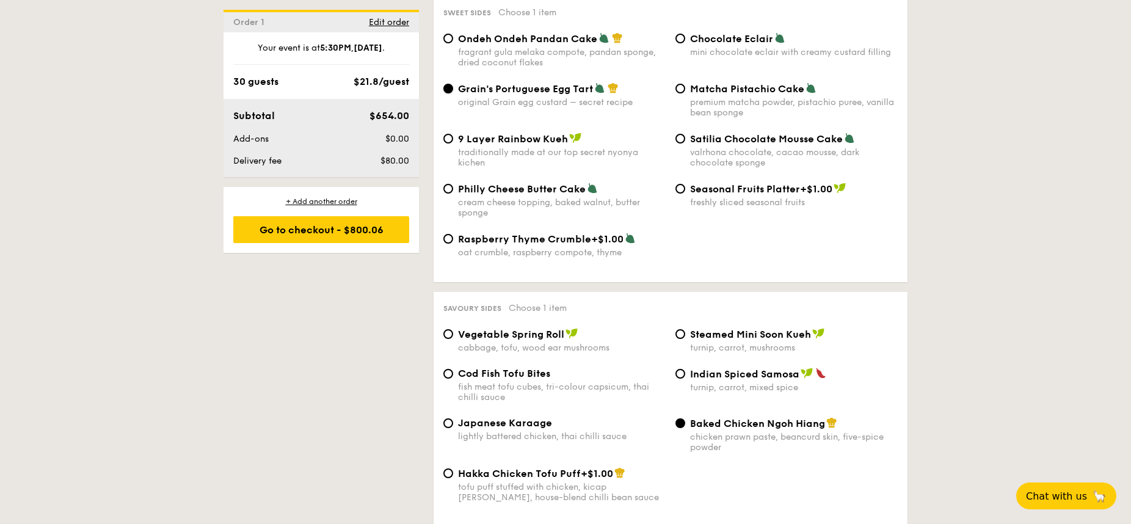
scroll to position [1896, 0]
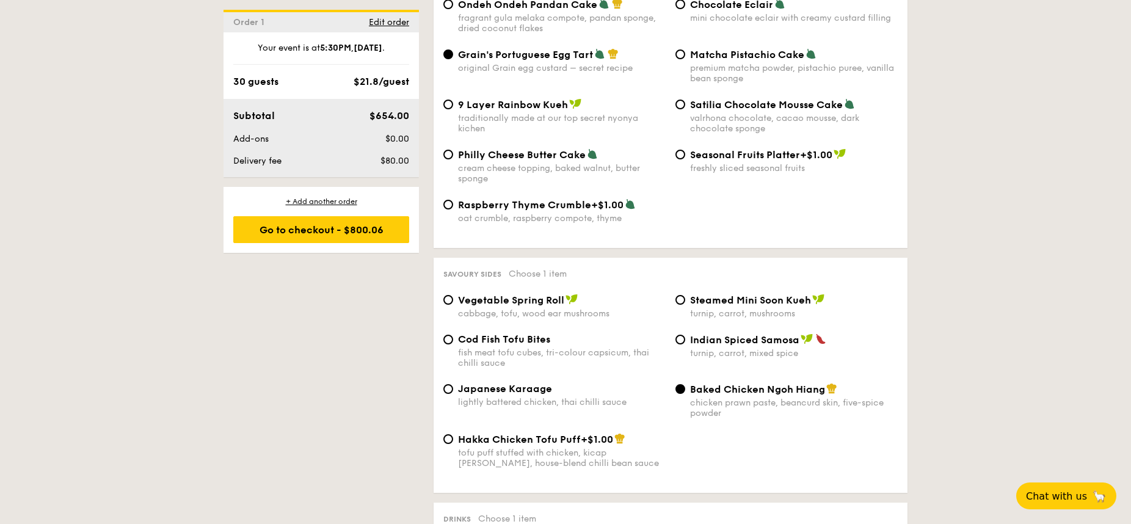
click at [549, 387] on div "Japanese Karaage lightly battered chicken, thai chilli sauce Baked Chicken Ngoh…" at bounding box center [671, 408] width 464 height 50
click at [582, 383] on div "Japanese Karaage" at bounding box center [562, 389] width 208 height 12
click at [453, 384] on input "Japanese Karaage lightly battered chicken, thai chilli sauce" at bounding box center [449, 389] width 10 height 10
radio input "true"
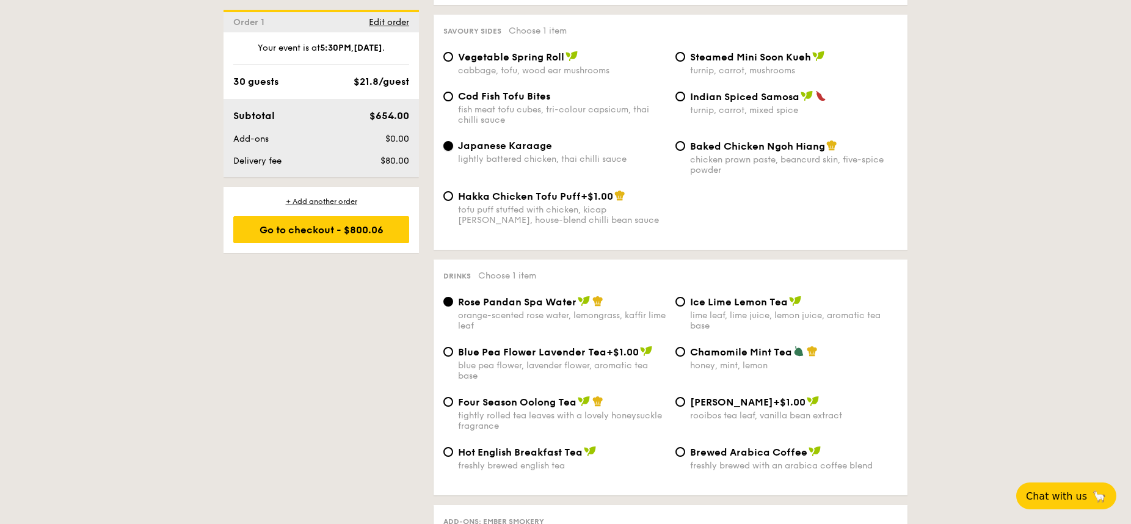
scroll to position [2141, 0]
click at [723, 294] on span "Ice Lime Lemon Tea" at bounding box center [739, 300] width 98 height 12
click at [685, 295] on input "Ice Lime Lemon Tea lime leaf, lime juice, lemon juice, aromatic tea base" at bounding box center [681, 300] width 10 height 10
radio input "true"
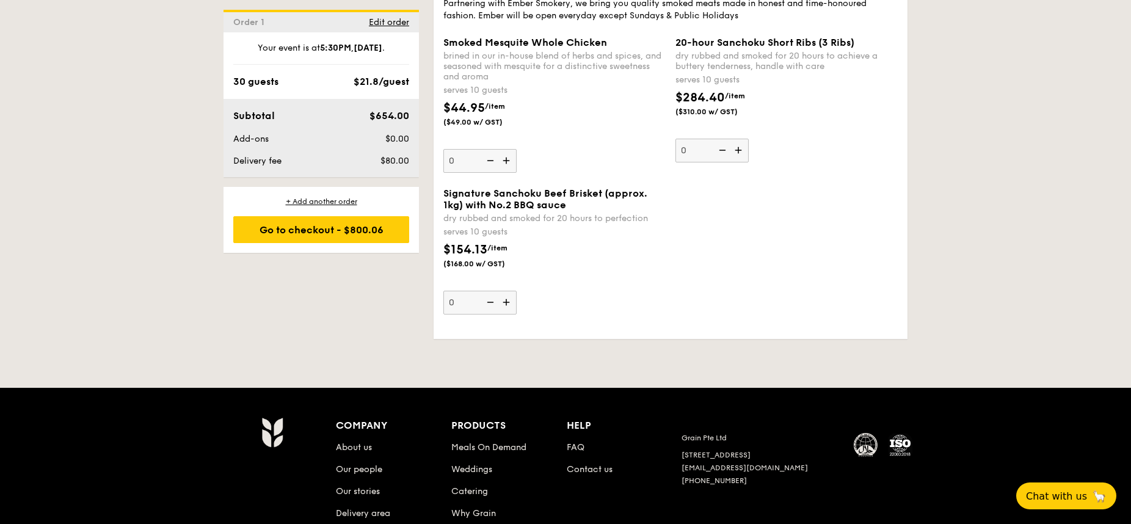
scroll to position [2709, 0]
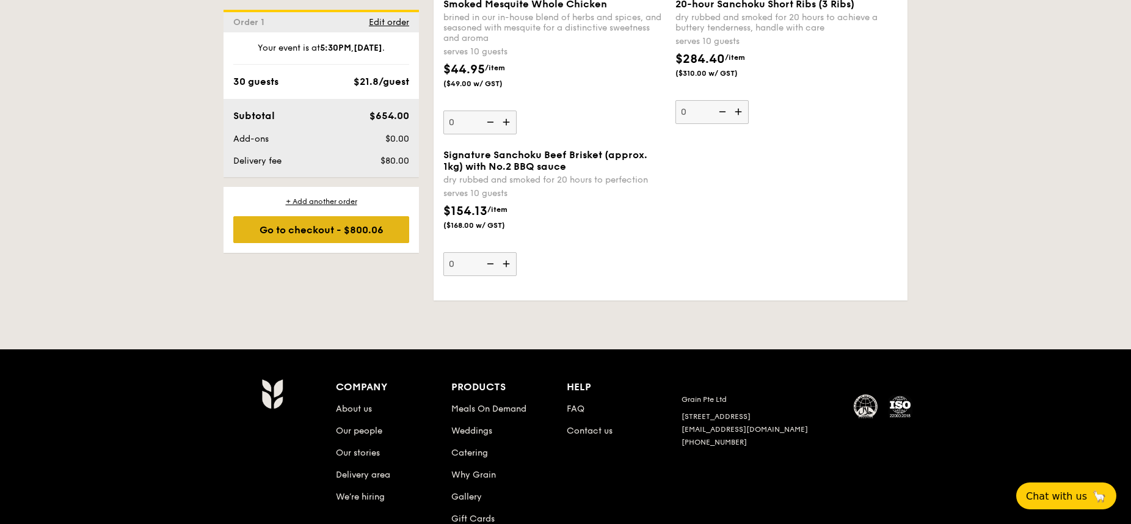
click at [357, 224] on div "Go to checkout - $800.06" at bounding box center [321, 229] width 176 height 27
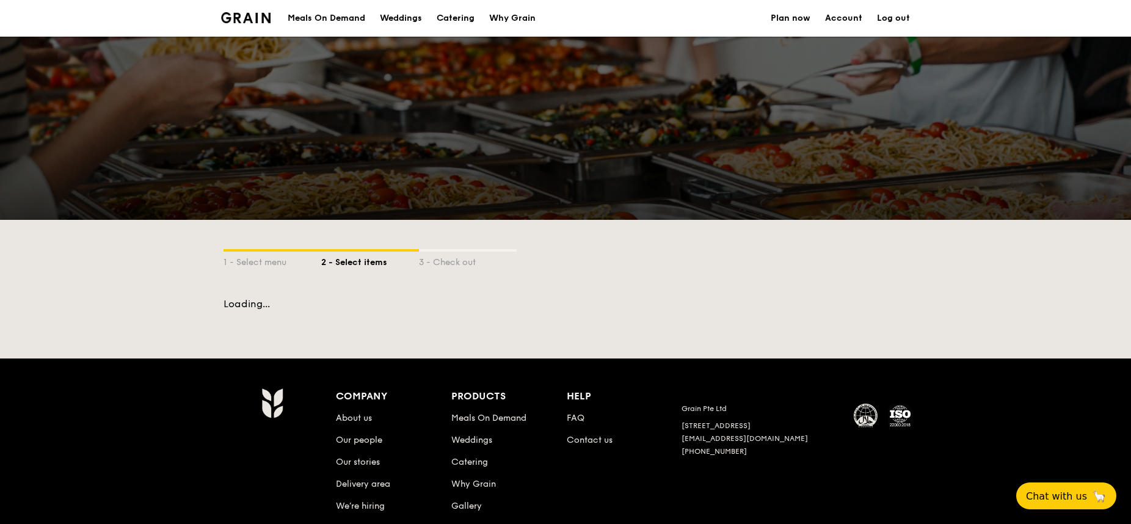
scroll to position [109, 0]
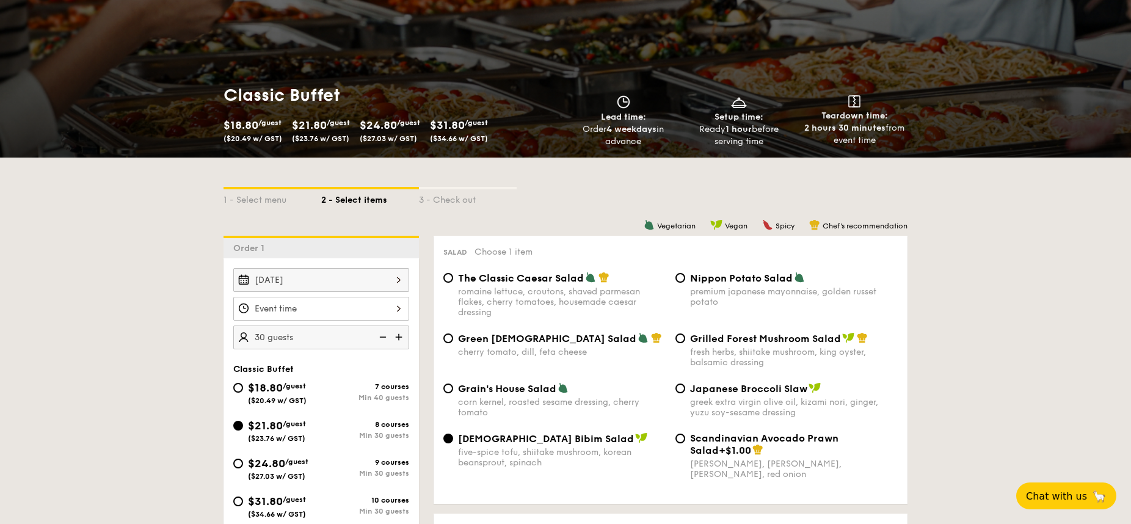
click at [346, 310] on div at bounding box center [321, 309] width 176 height 24
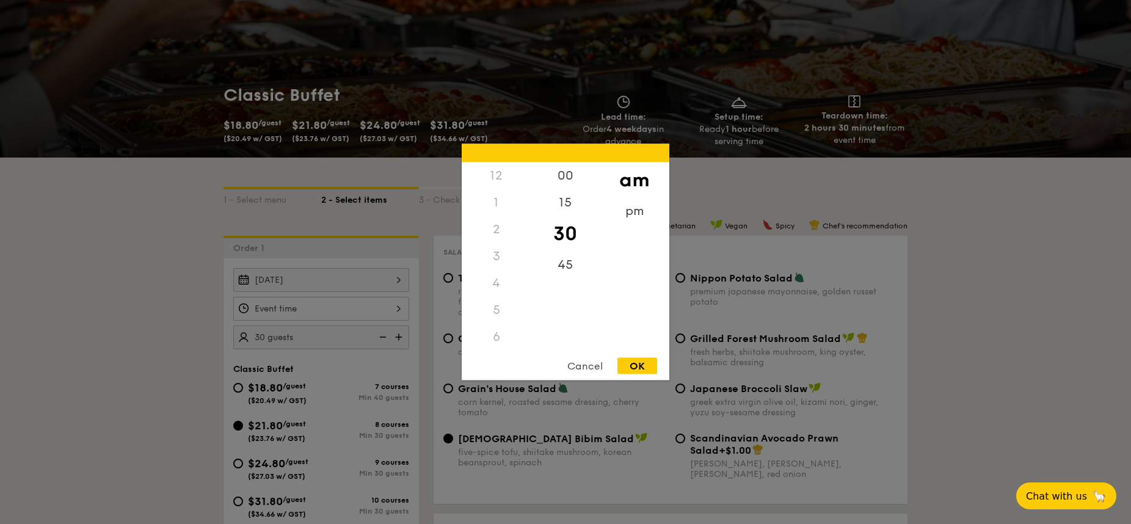
scroll to position [145, 0]
click at [643, 217] on div "pm" at bounding box center [634, 215] width 69 height 35
click at [499, 173] on div "5" at bounding box center [496, 169] width 69 height 35
click at [570, 260] on div "45" at bounding box center [565, 269] width 69 height 35
click at [636, 364] on div "OK" at bounding box center [638, 366] width 40 height 16
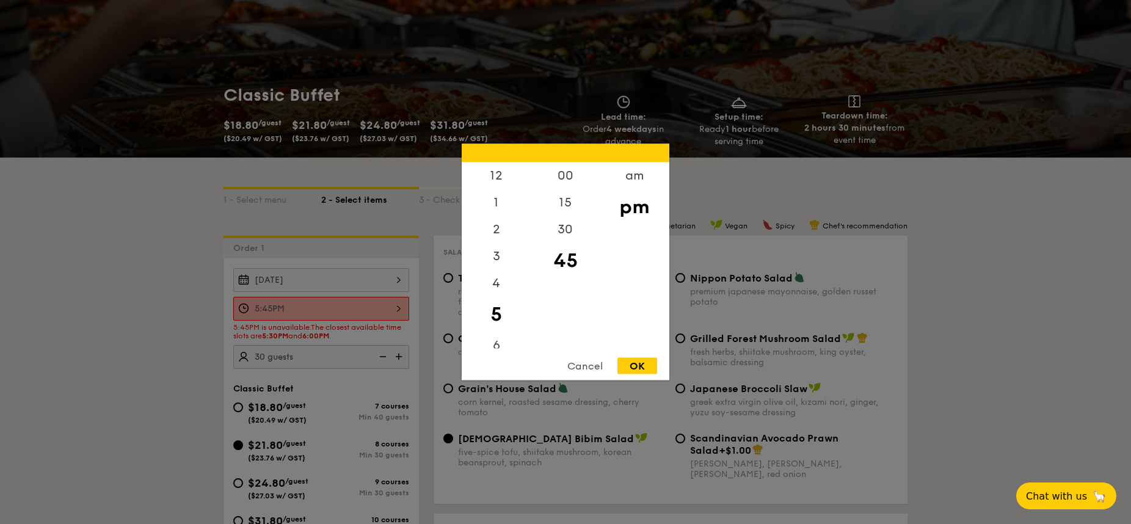
click at [361, 307] on div "5:45PM 12 1 2 3 4 5 6 7 8 9 10 11 00 15 30 45 am pm Cancel OK" at bounding box center [321, 309] width 176 height 24
click at [495, 345] on div "6" at bounding box center [496, 349] width 69 height 35
click at [565, 171] on div "00" at bounding box center [565, 180] width 69 height 35
click at [634, 371] on div "OK" at bounding box center [638, 366] width 40 height 16
type input "6:00PM"
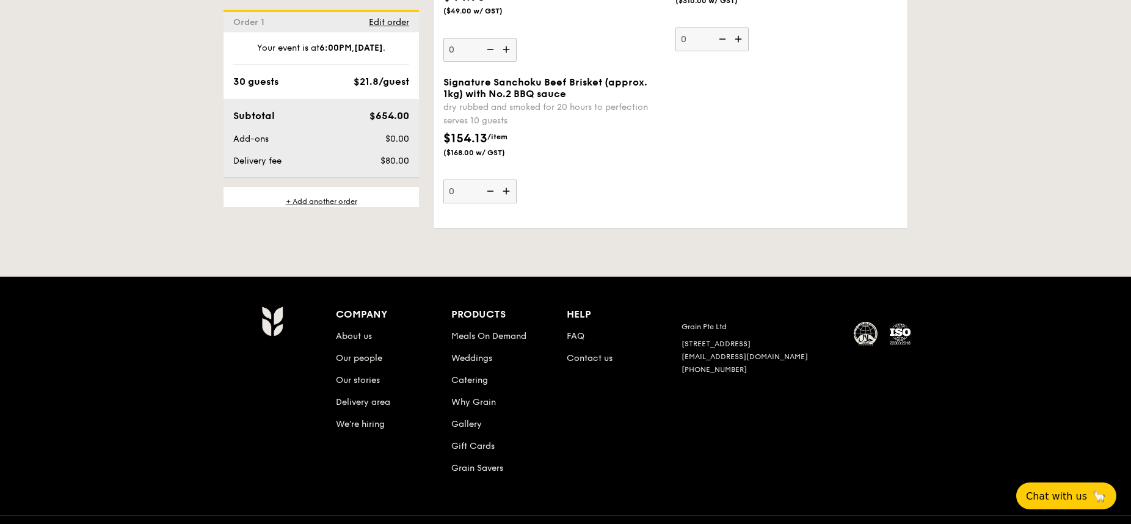
scroll to position [47, 0]
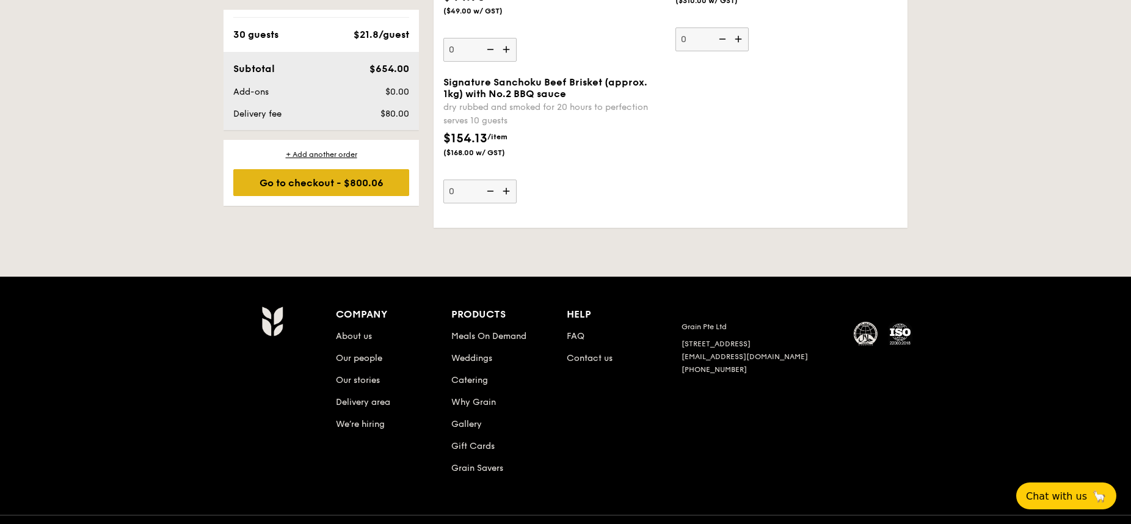
click at [320, 180] on div "Go to checkout - $800.06" at bounding box center [321, 182] width 176 height 27
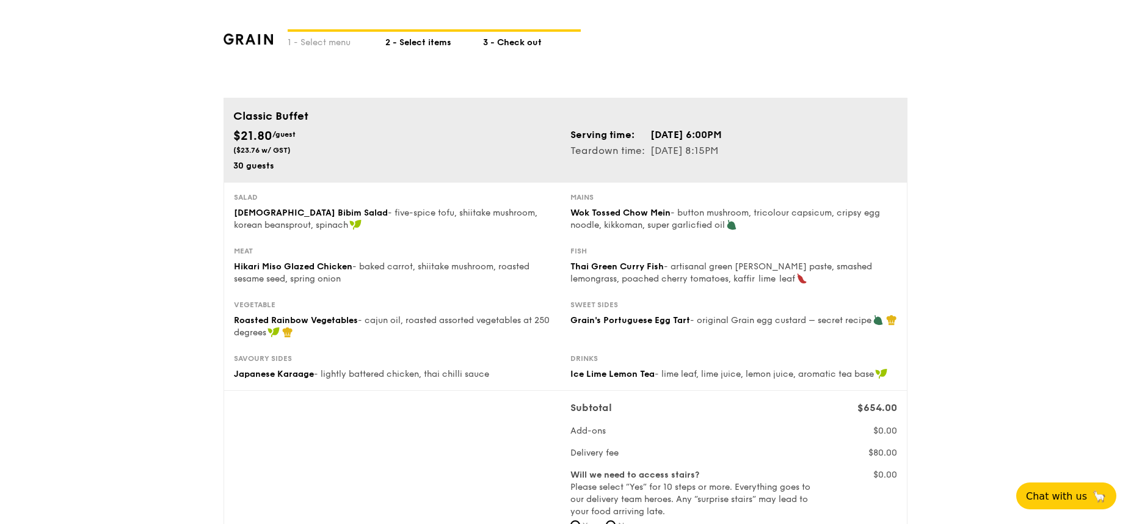
click at [424, 43] on div "2 - Select items" at bounding box center [434, 40] width 98 height 17
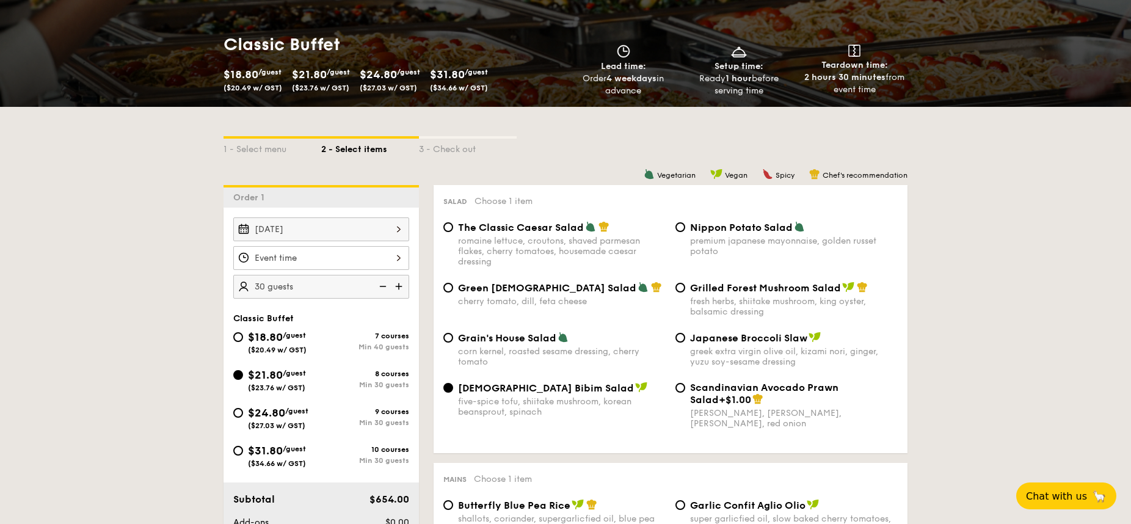
scroll to position [159, 0]
